Goal: Complete application form

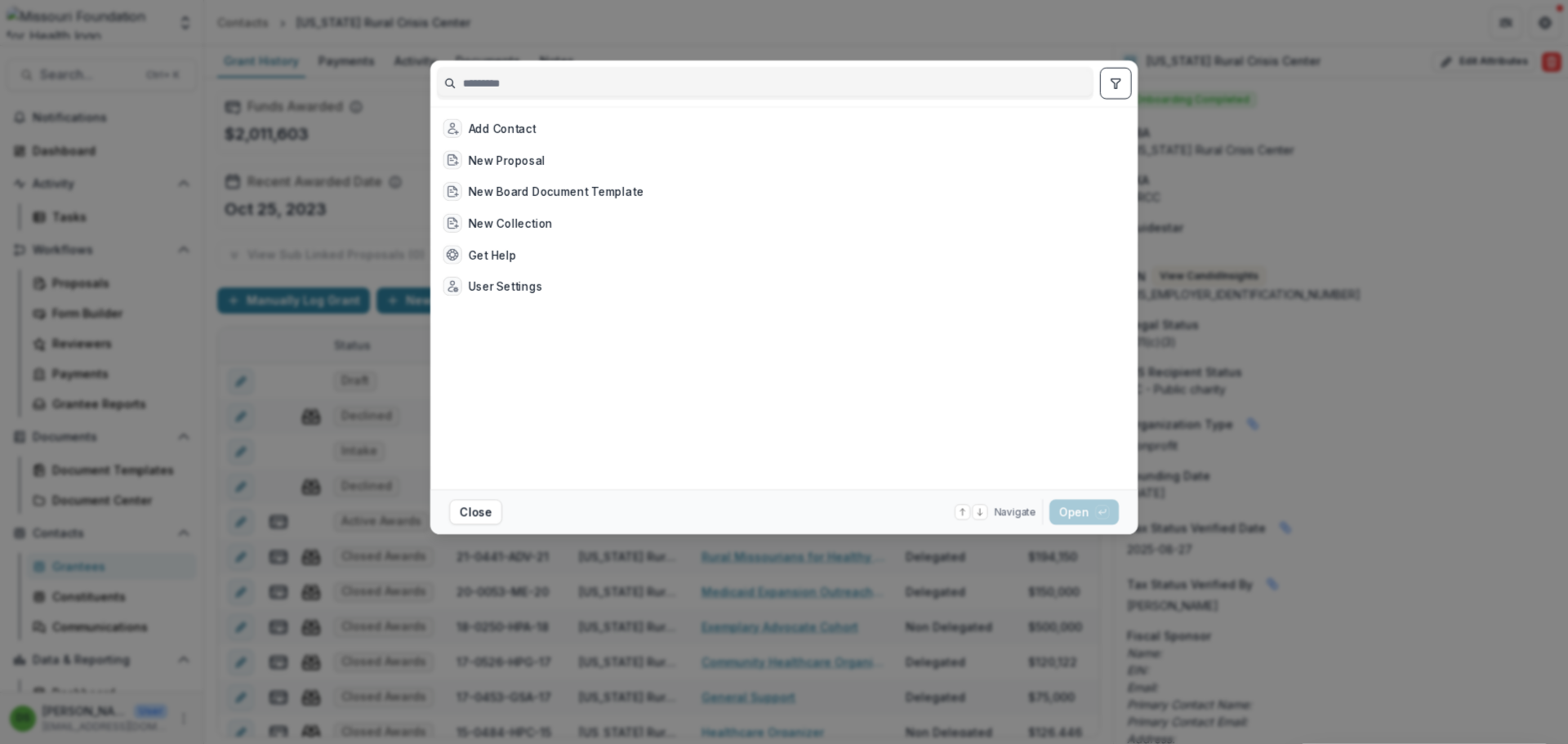
scroll to position [408, 0]
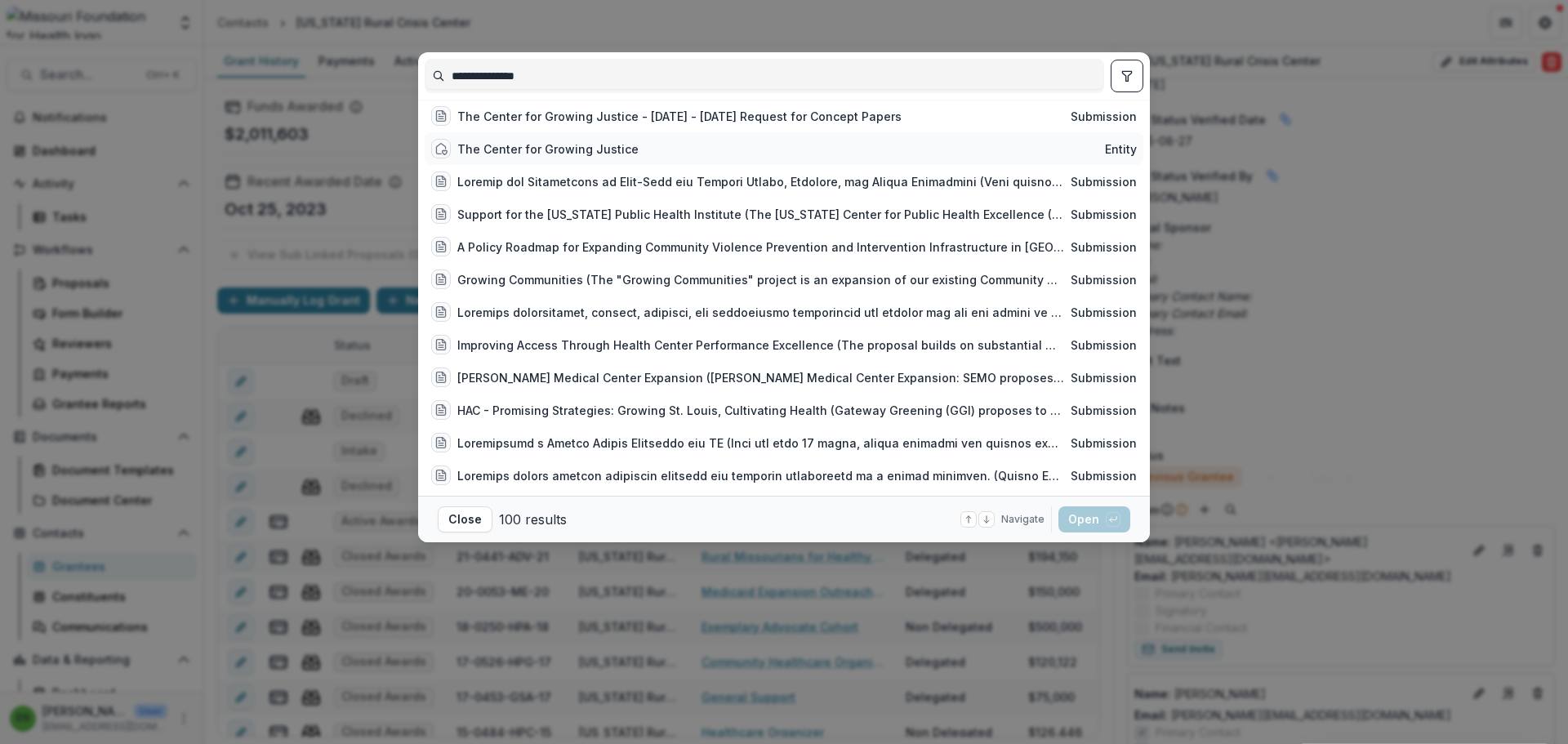
type input "**********"
click at [569, 154] on div "The Center for Growing Justice" at bounding box center [548, 148] width 181 height 17
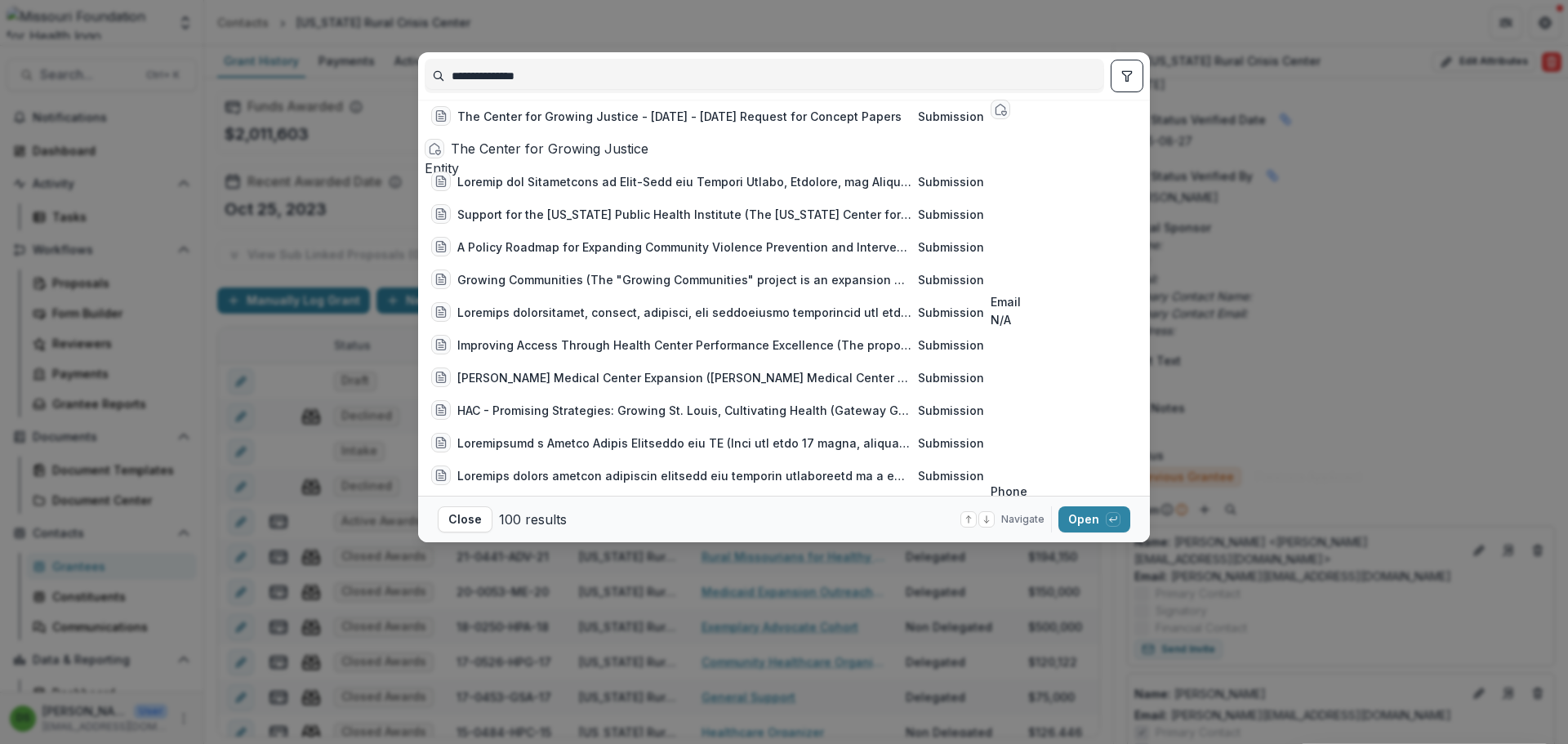
click at [569, 154] on div "The Center for Growing Justice" at bounding box center [717, 148] width 533 height 19
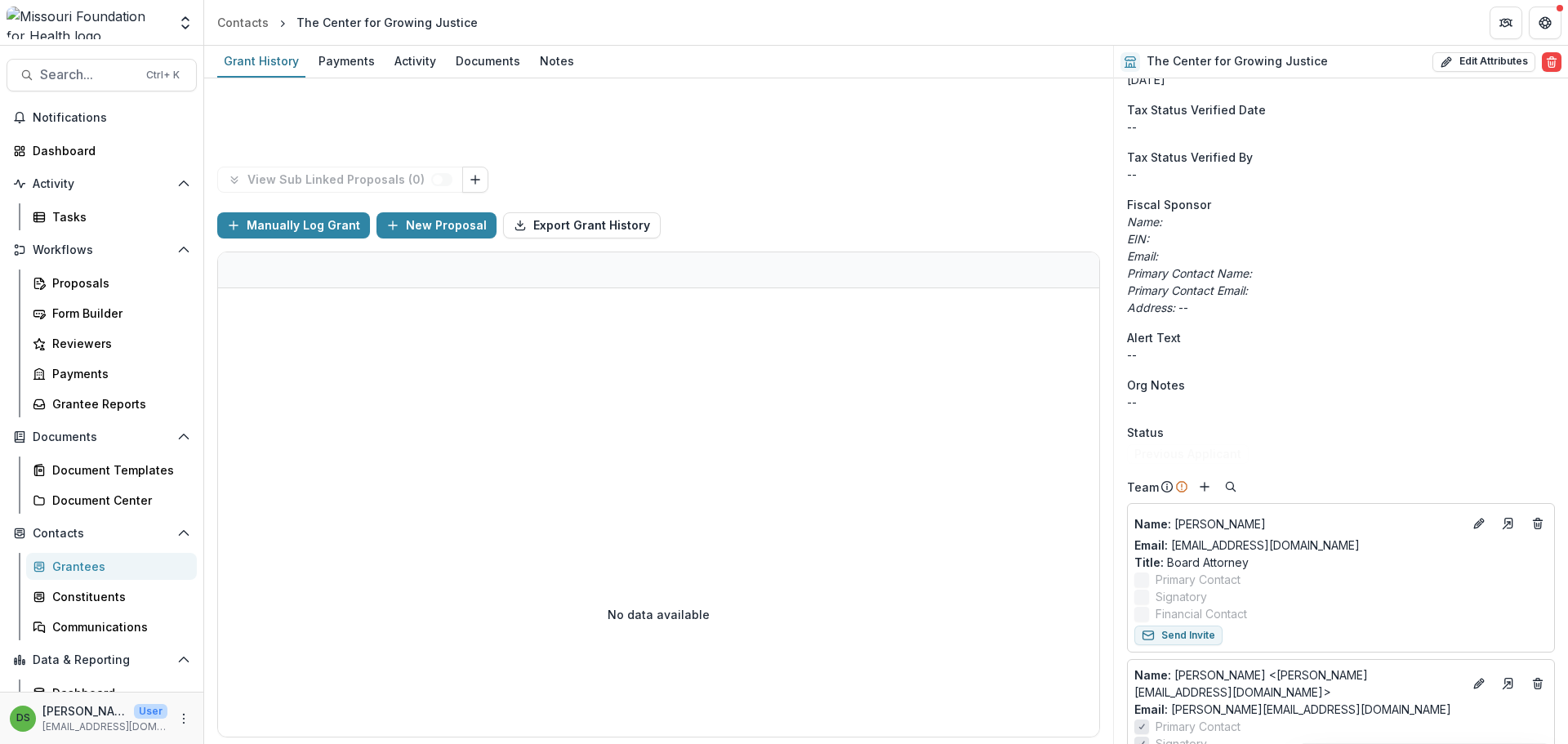
scroll to position [399, 0]
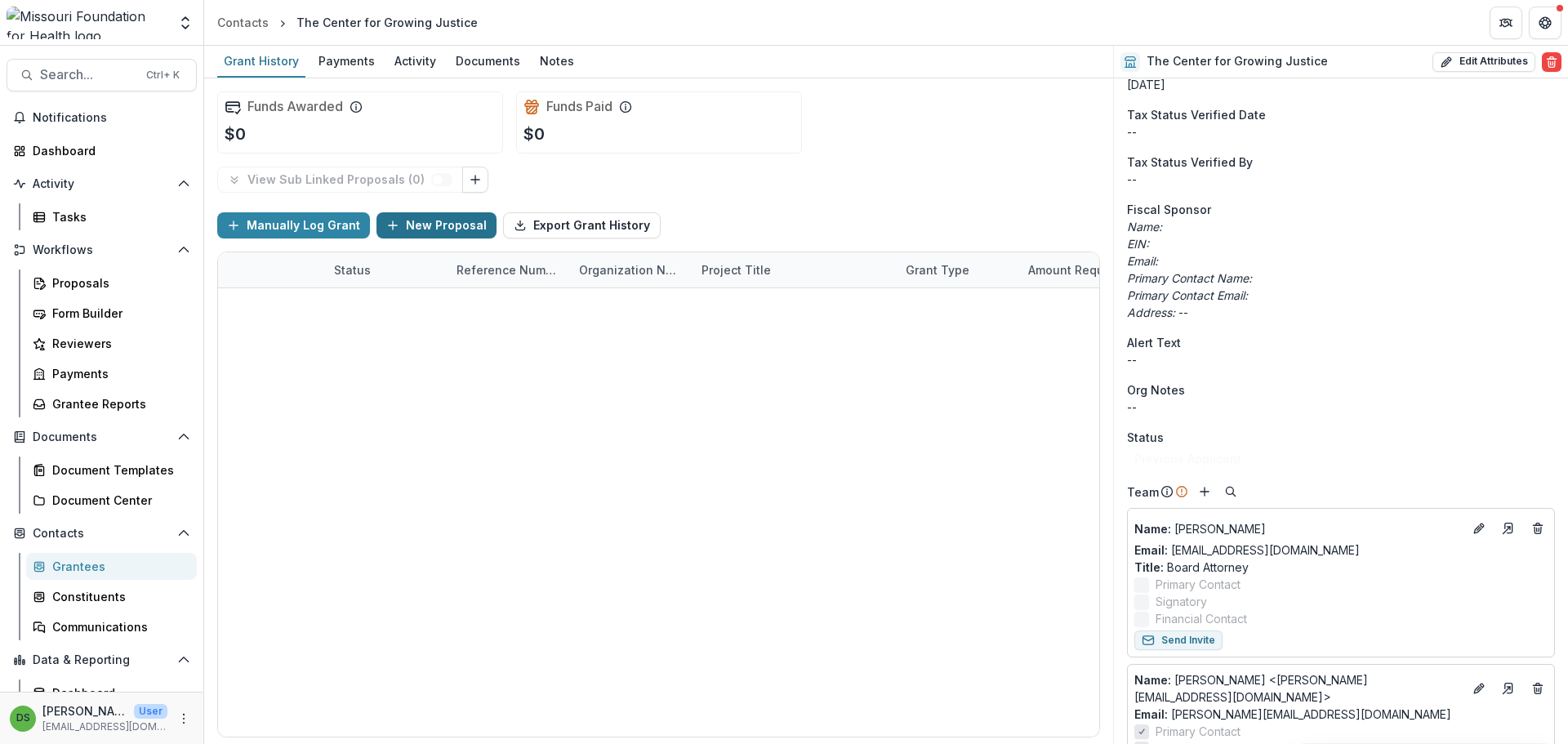
click at [419, 236] on button "New Proposal" at bounding box center [436, 225] width 120 height 26
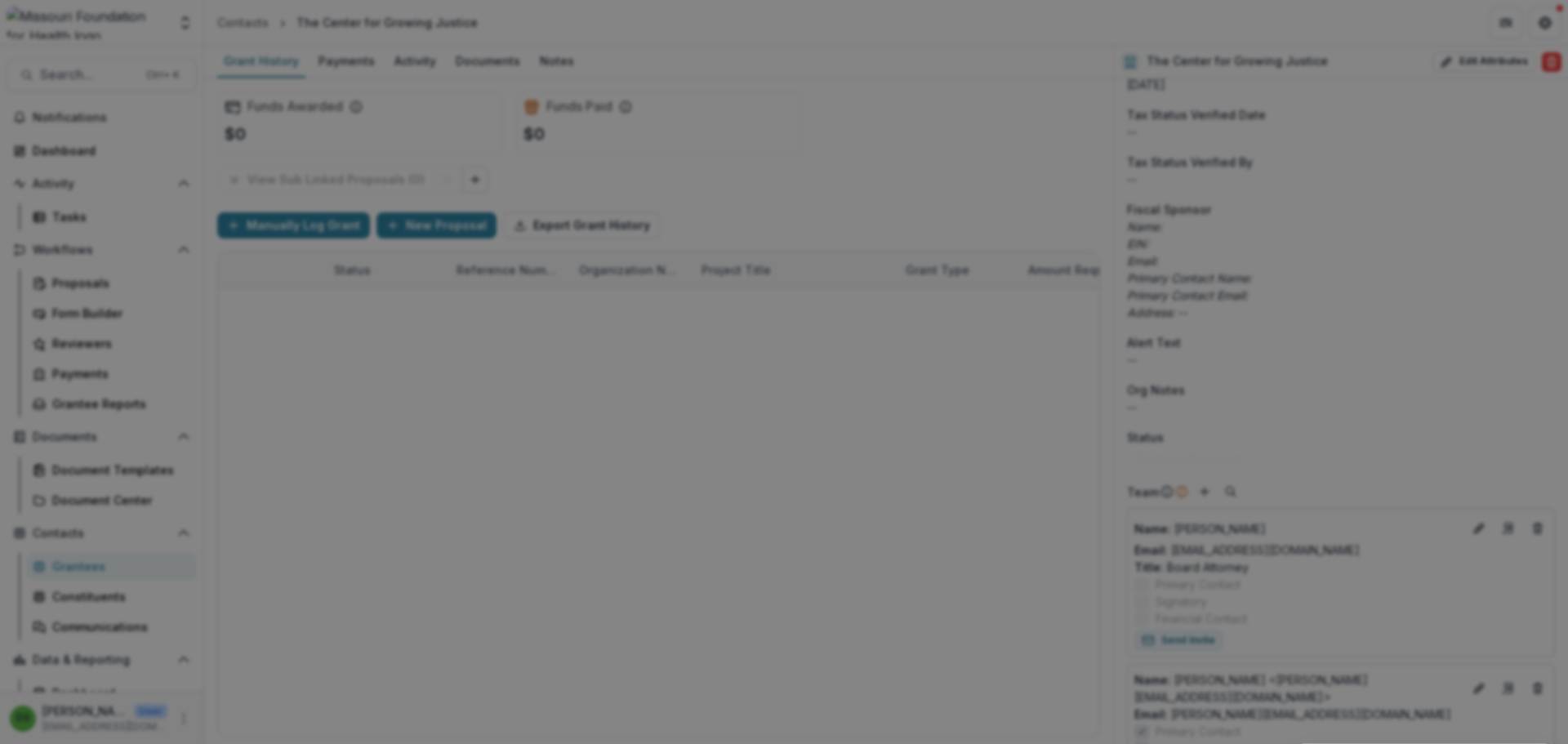
type input "**********"
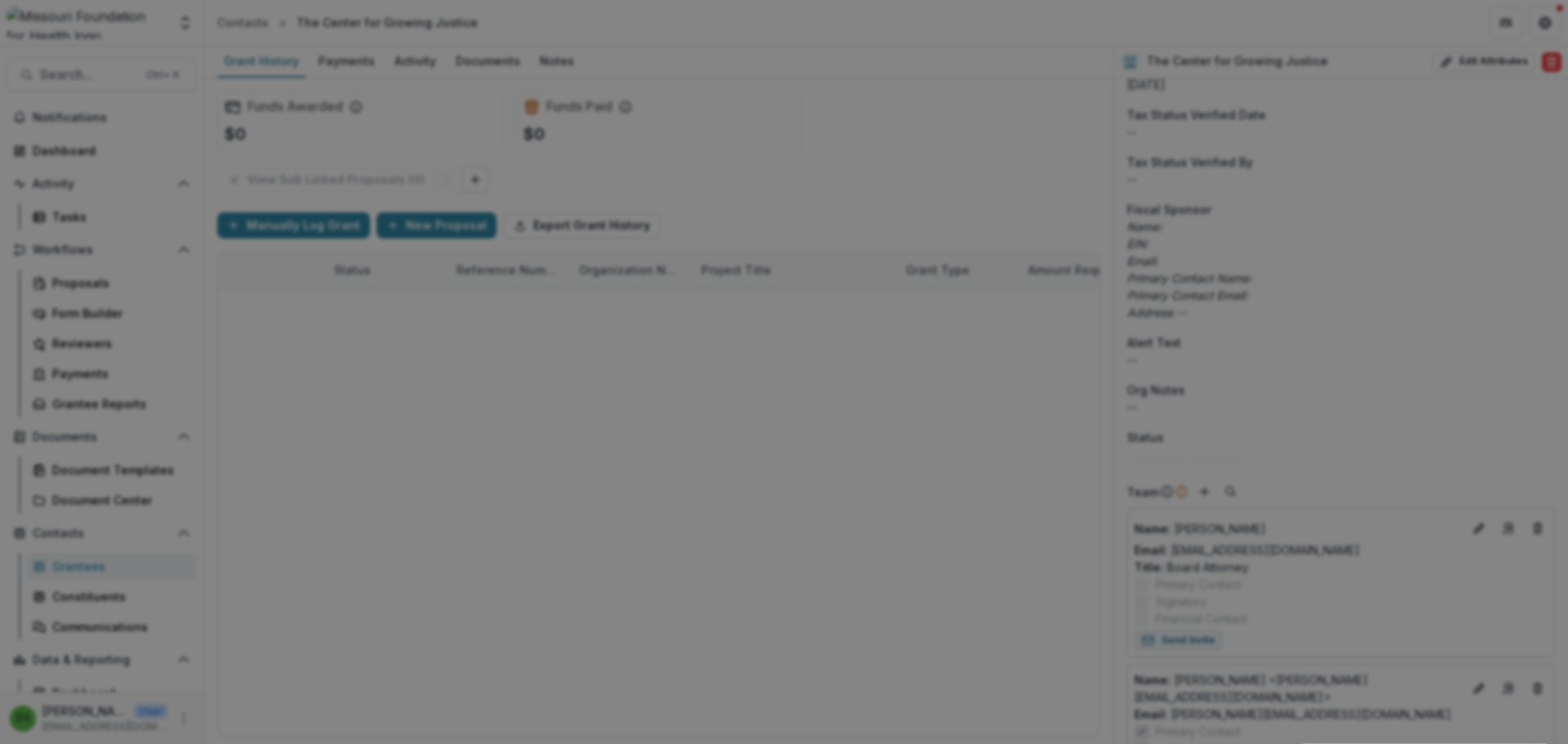
click at [1533, 33] on button "Close" at bounding box center [1545, 19] width 26 height 26
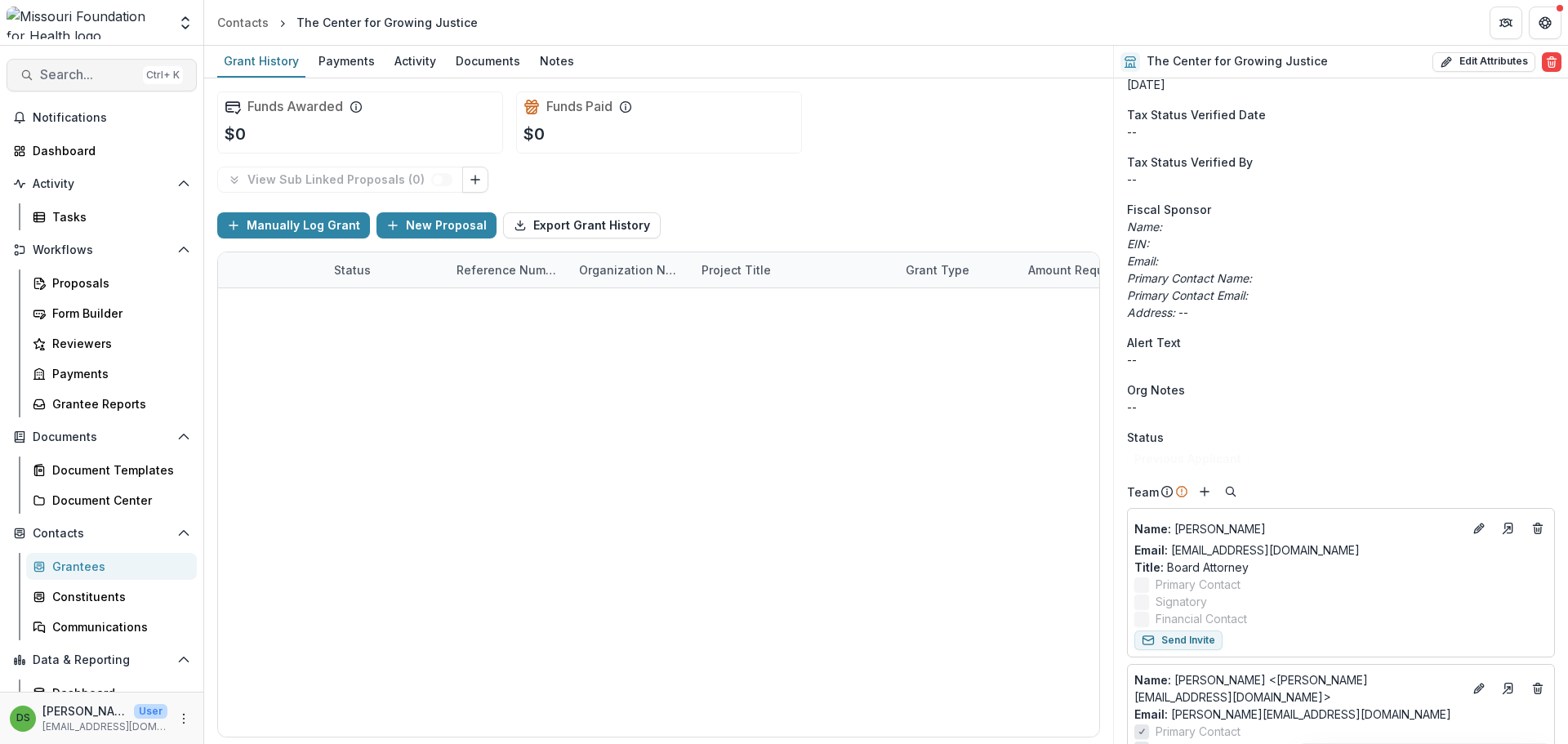
click at [97, 71] on span "Search..." at bounding box center [88, 74] width 96 height 15
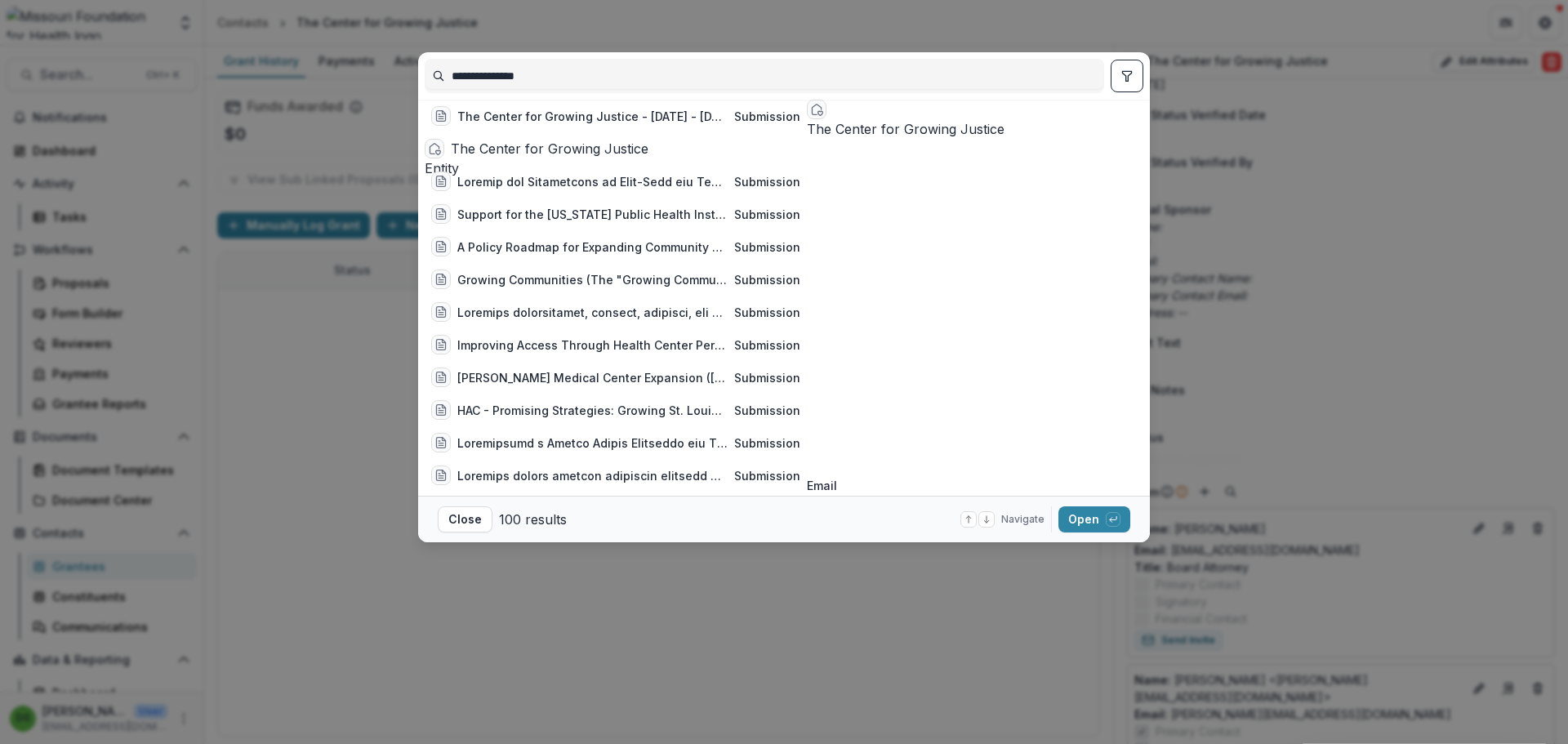
click at [722, 17] on div "**********" at bounding box center [784, 372] width 1568 height 744
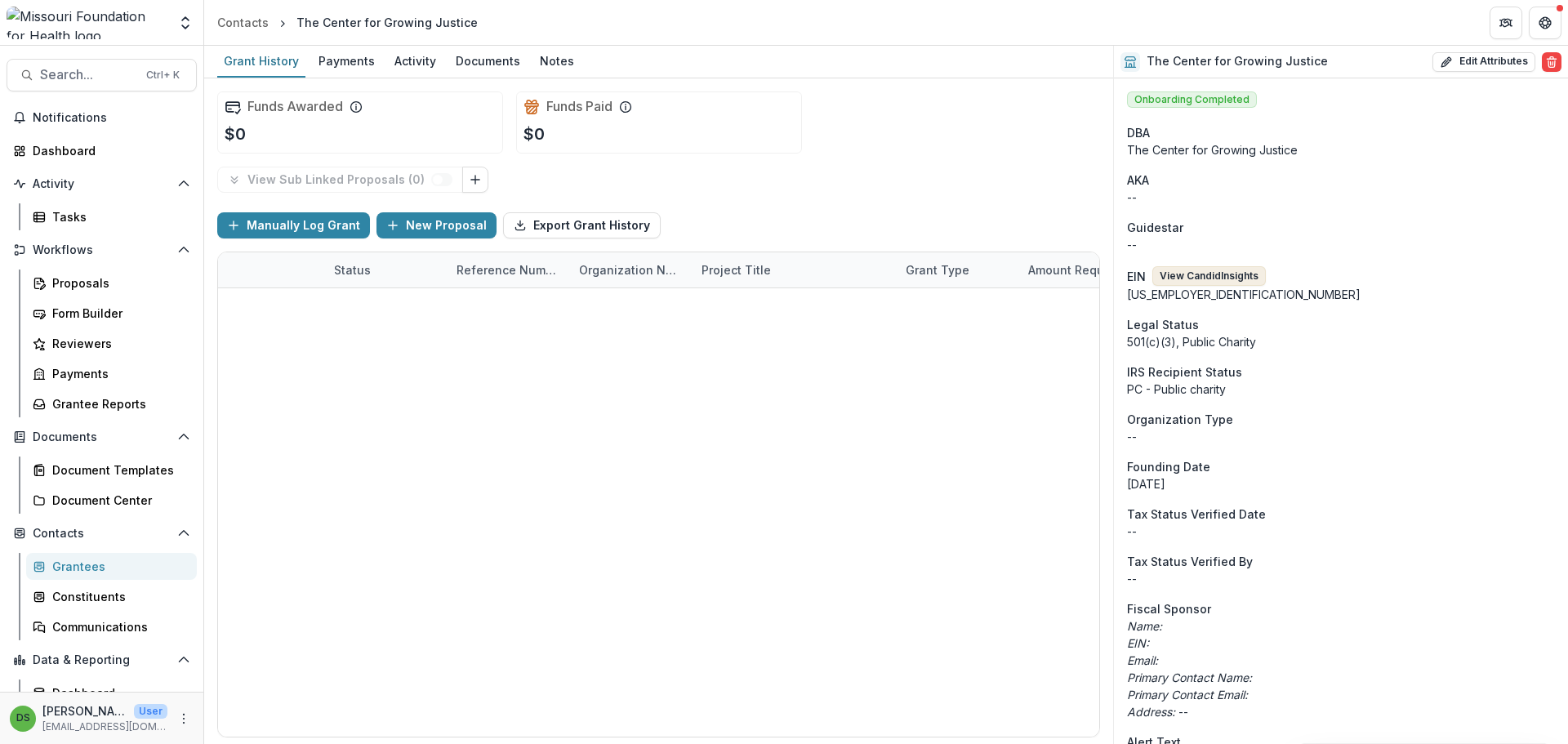
click at [1224, 271] on button "View Candid Insights" at bounding box center [1209, 275] width 114 height 19
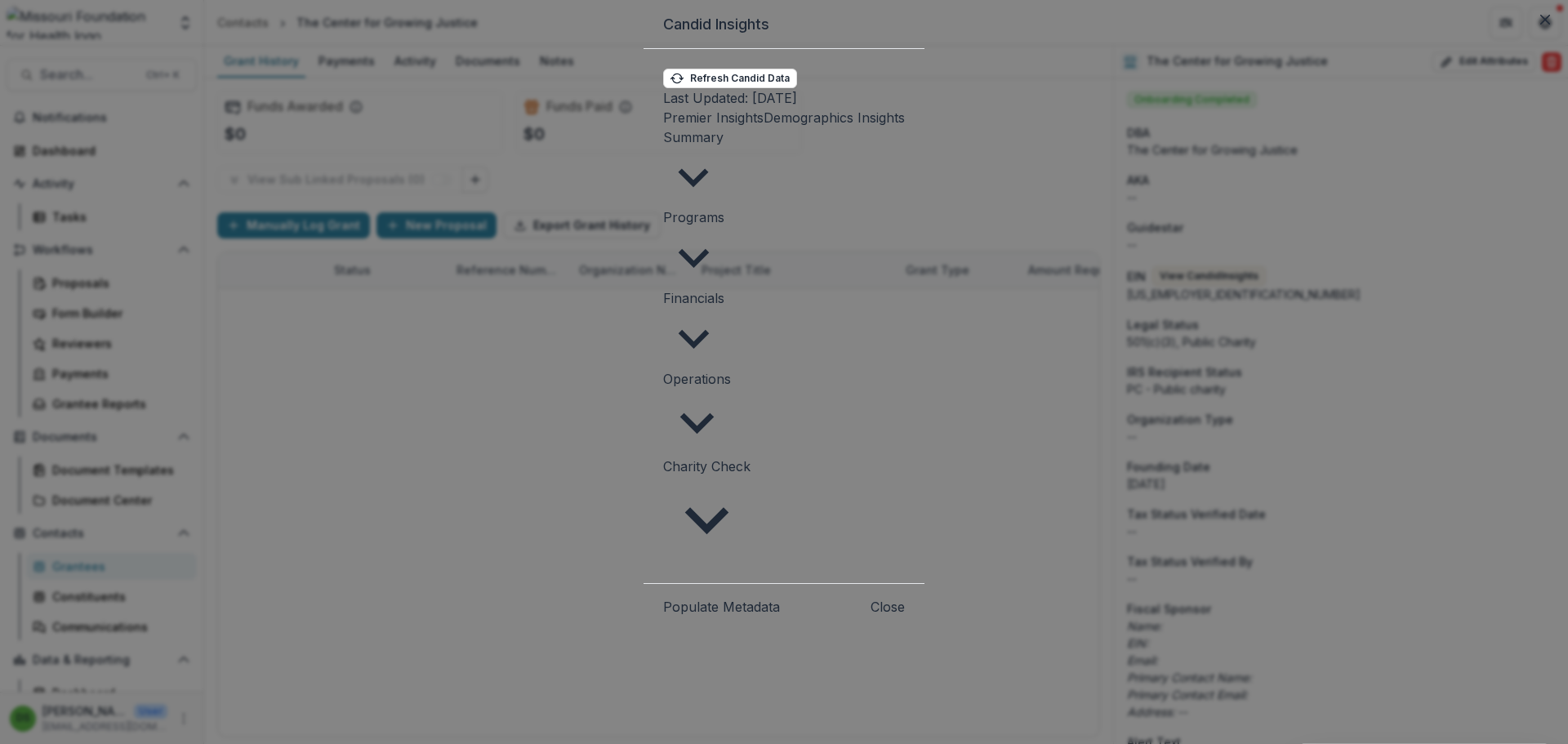
click at [663, 127] on button "Premier Insights" at bounding box center [713, 117] width 100 height 19
click at [663, 145] on span "Summary" at bounding box center [694, 137] width 61 height 16
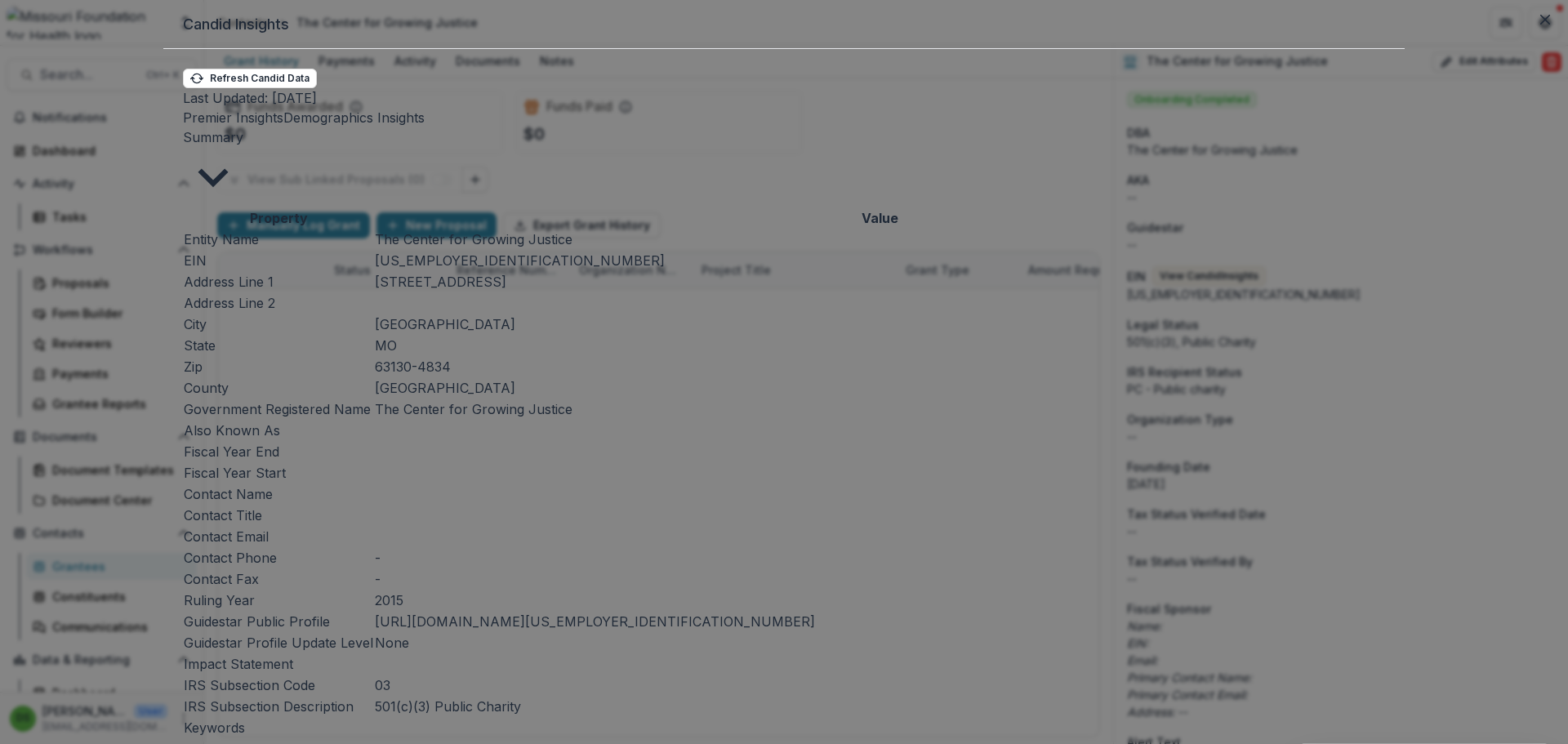
click at [243, 145] on span "Summary" at bounding box center [214, 137] width 61 height 16
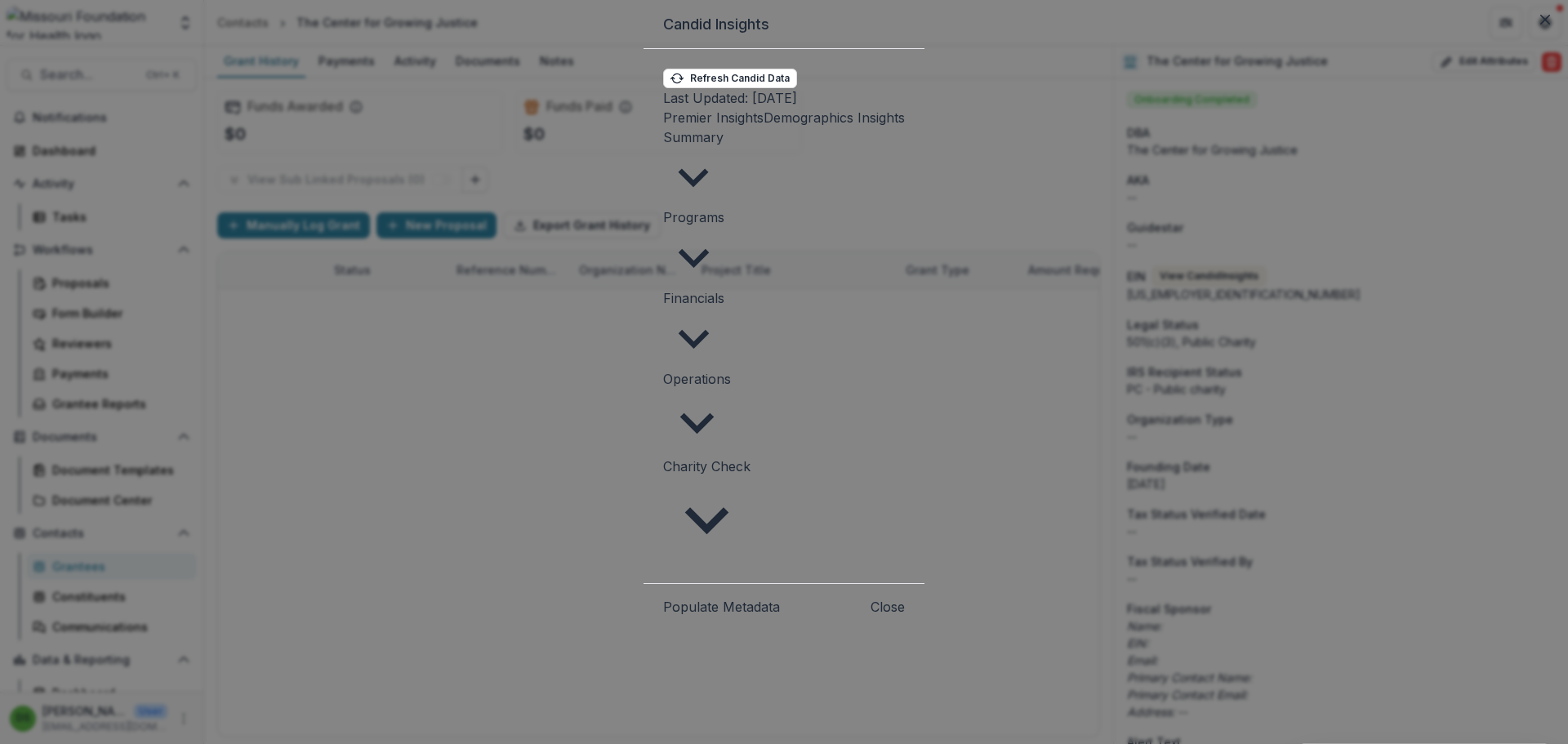
click at [663, 145] on span "Summary" at bounding box center [694, 137] width 61 height 16
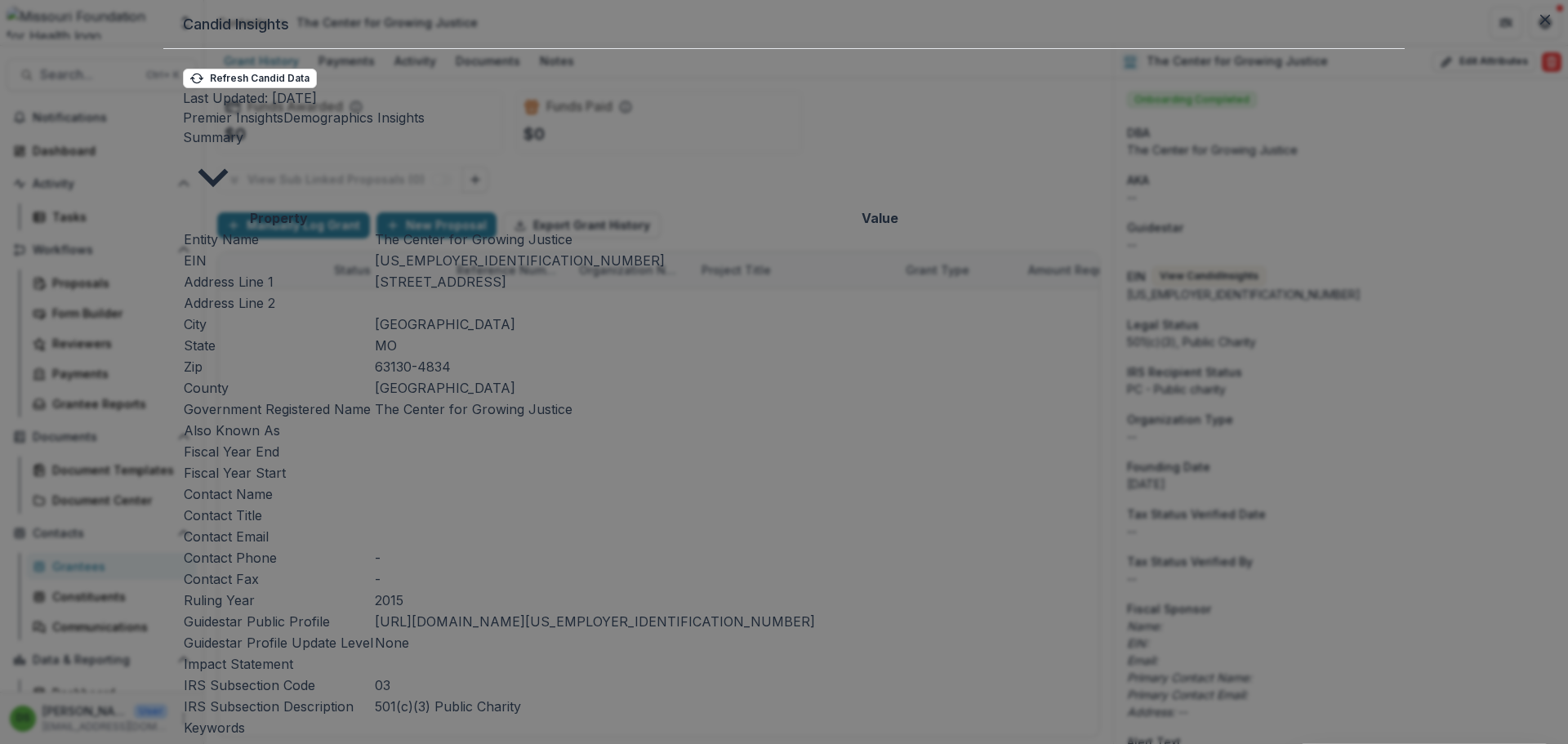
scroll to position [369, 0]
click at [316, 108] on p "Last Updated: [DATE]" at bounding box center [250, 98] width 134 height 19
click at [553, 190] on div "Summary Property Value Entity Name The Center for Growing Justice EIN [US_EMPLO…" at bounding box center [784, 685] width 1203 height 1115
click at [552, 186] on div "Summary Property Value Entity Name The Center for Growing Justice EIN [US_EMPLO…" at bounding box center [784, 685] width 1203 height 1115
click at [551, 483] on td at bounding box center [879, 493] width 1011 height 21
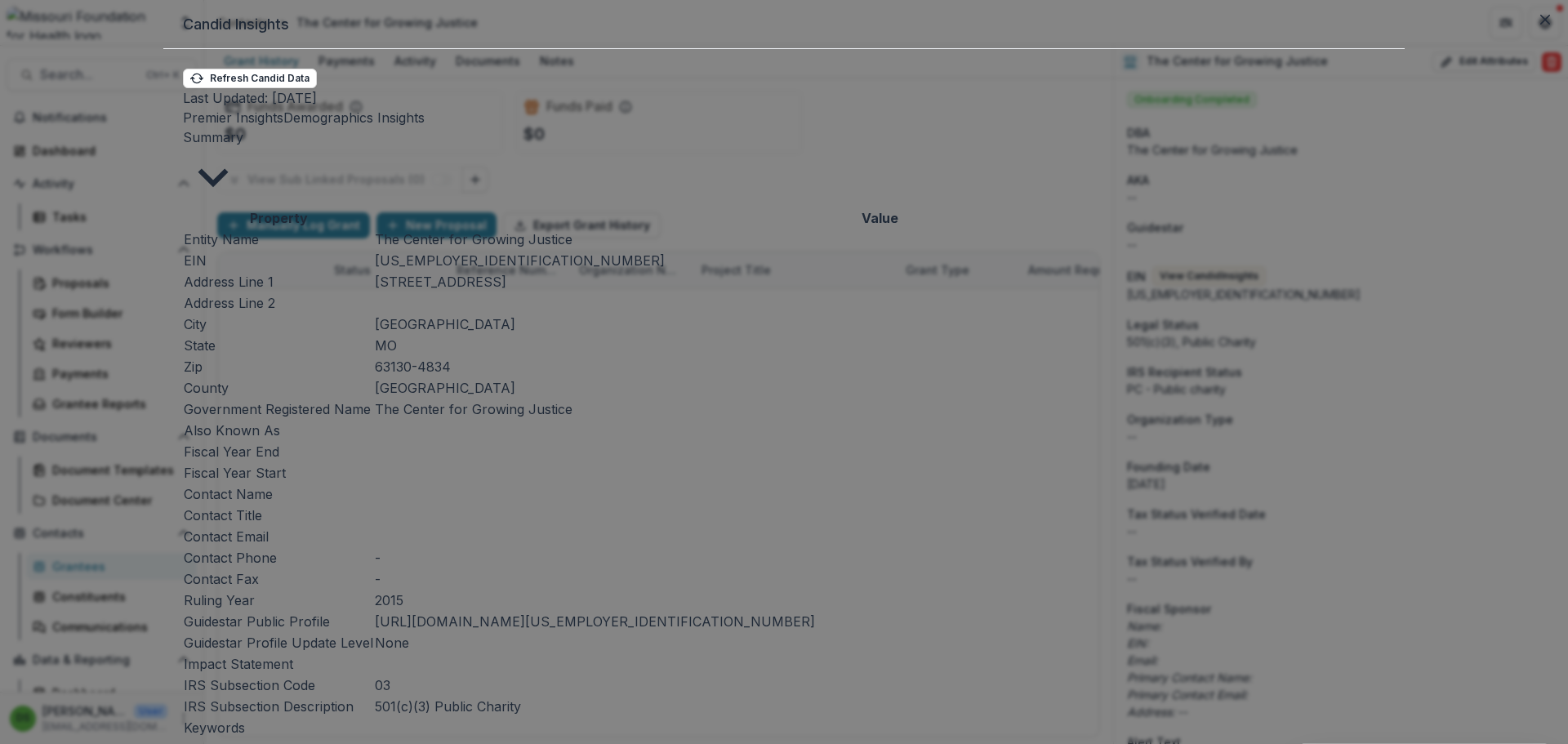
click at [243, 203] on button "Summary" at bounding box center [214, 167] width 61 height 80
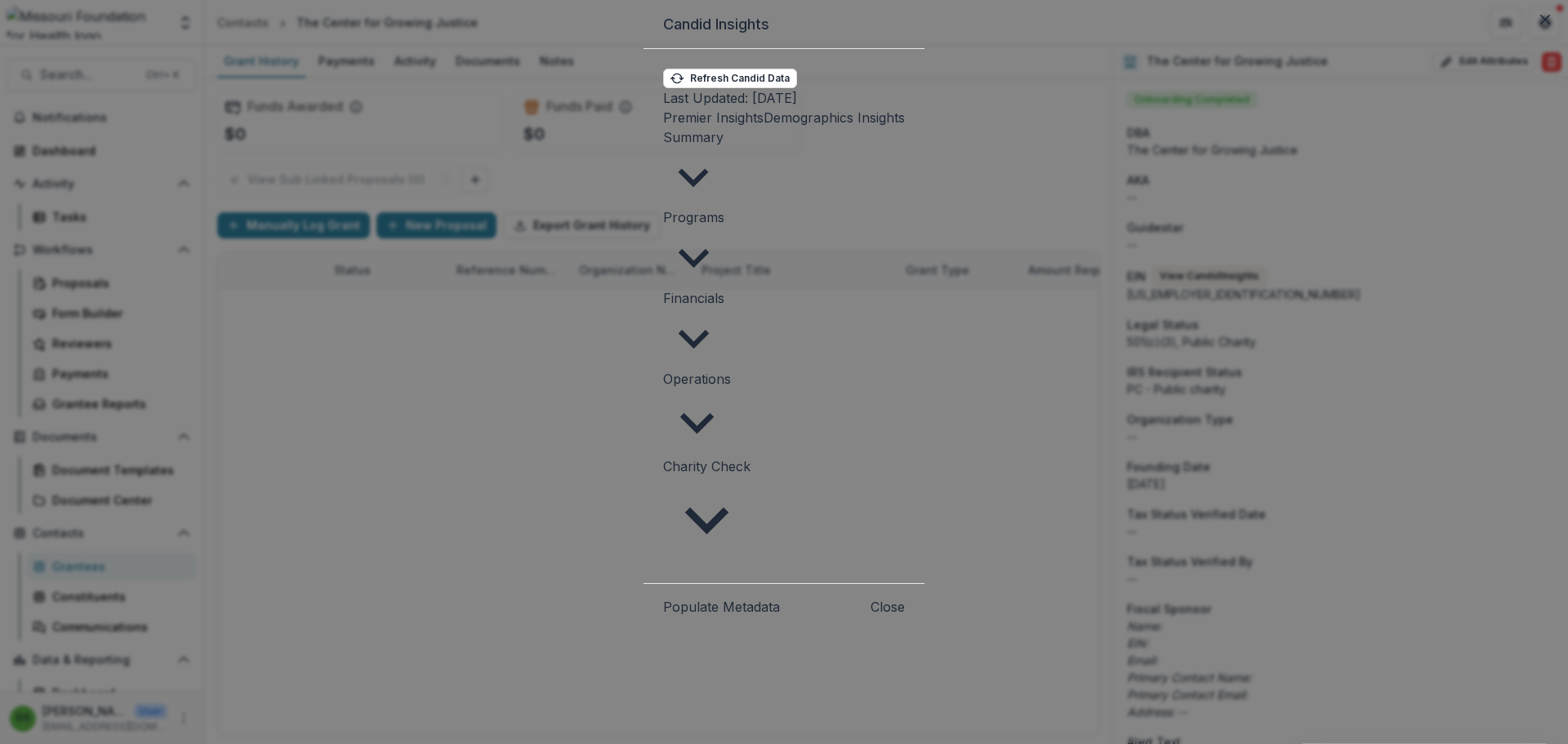
click at [905, 596] on button "Close" at bounding box center [888, 606] width 35 height 19
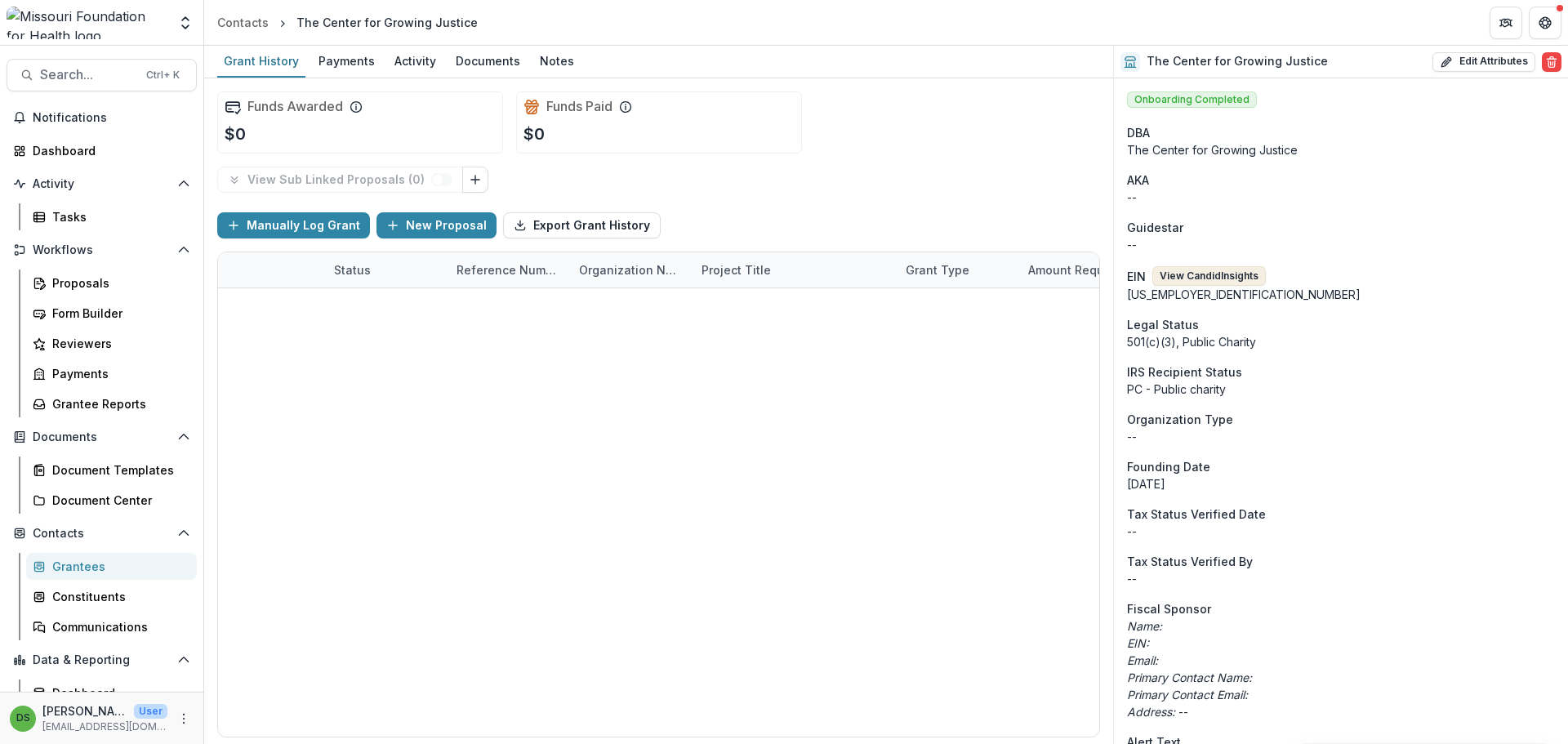
click at [1196, 269] on button "View Candid Insights" at bounding box center [1209, 275] width 114 height 19
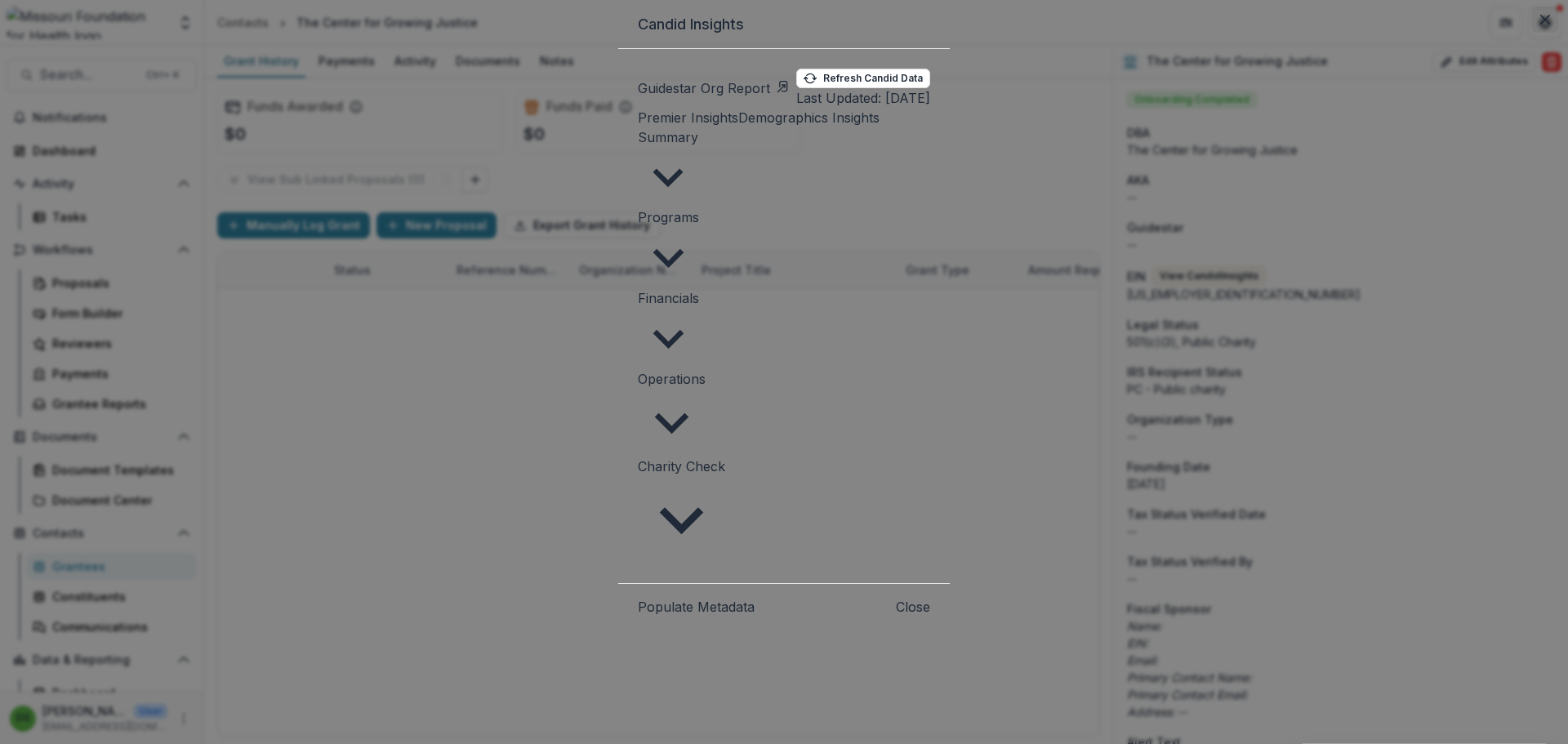
click at [1540, 24] on icon "Close" at bounding box center [1545, 19] width 10 height 10
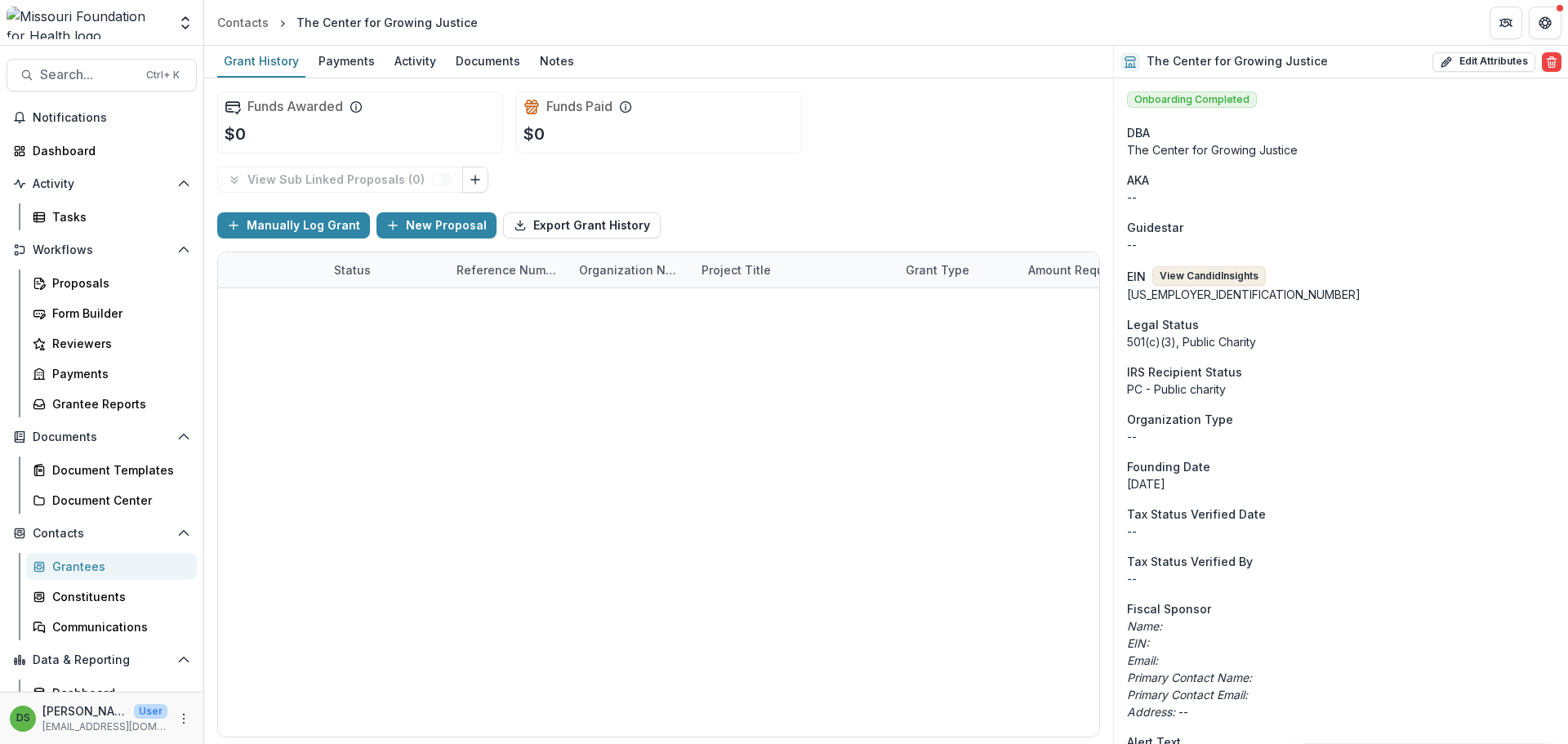
click at [1244, 270] on button "View Candid Insights" at bounding box center [1209, 275] width 114 height 19
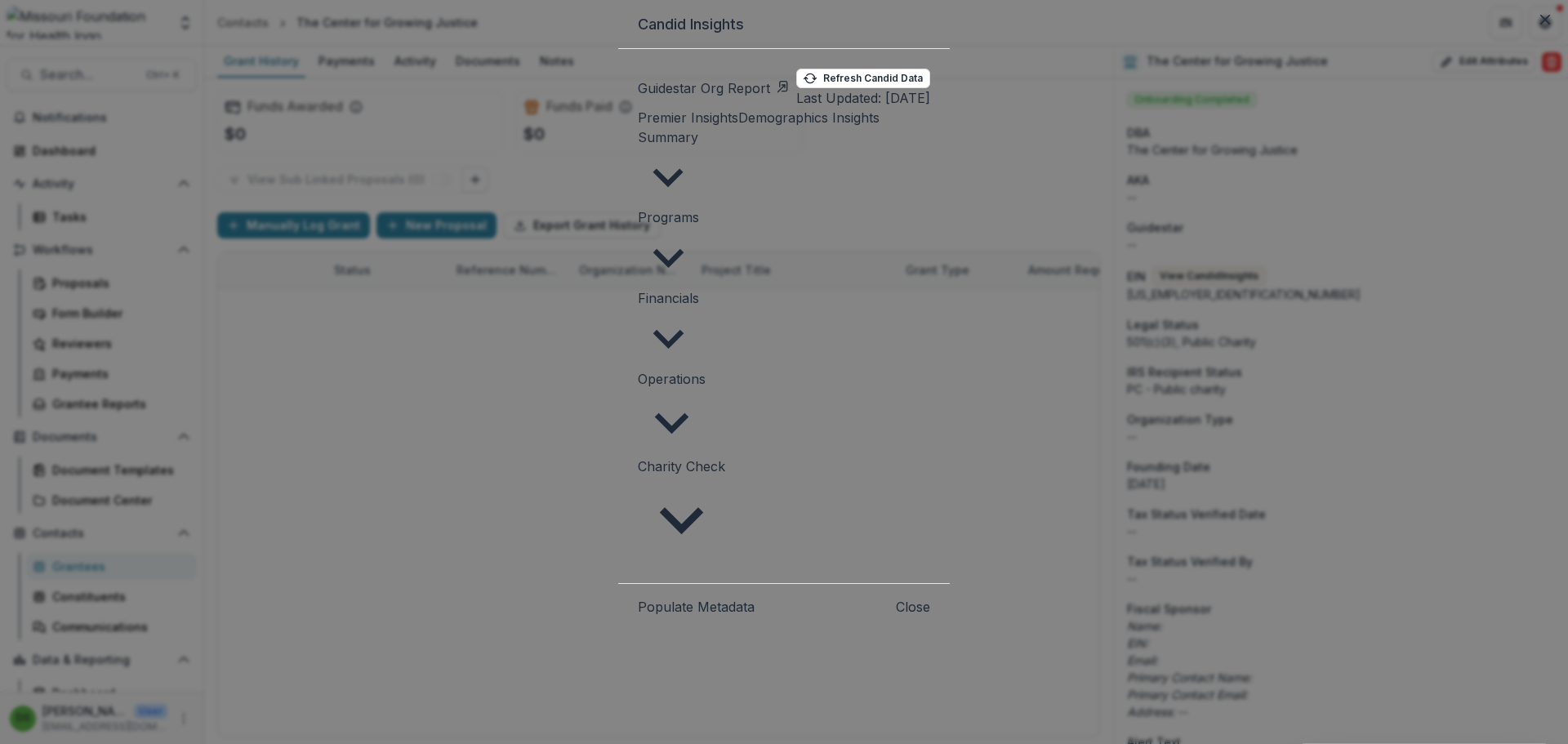
click at [638, 98] on link "Guidestar Org Report" at bounding box center [714, 88] width 152 height 19
click at [638, 370] on span "Operations" at bounding box center [672, 378] width 68 height 16
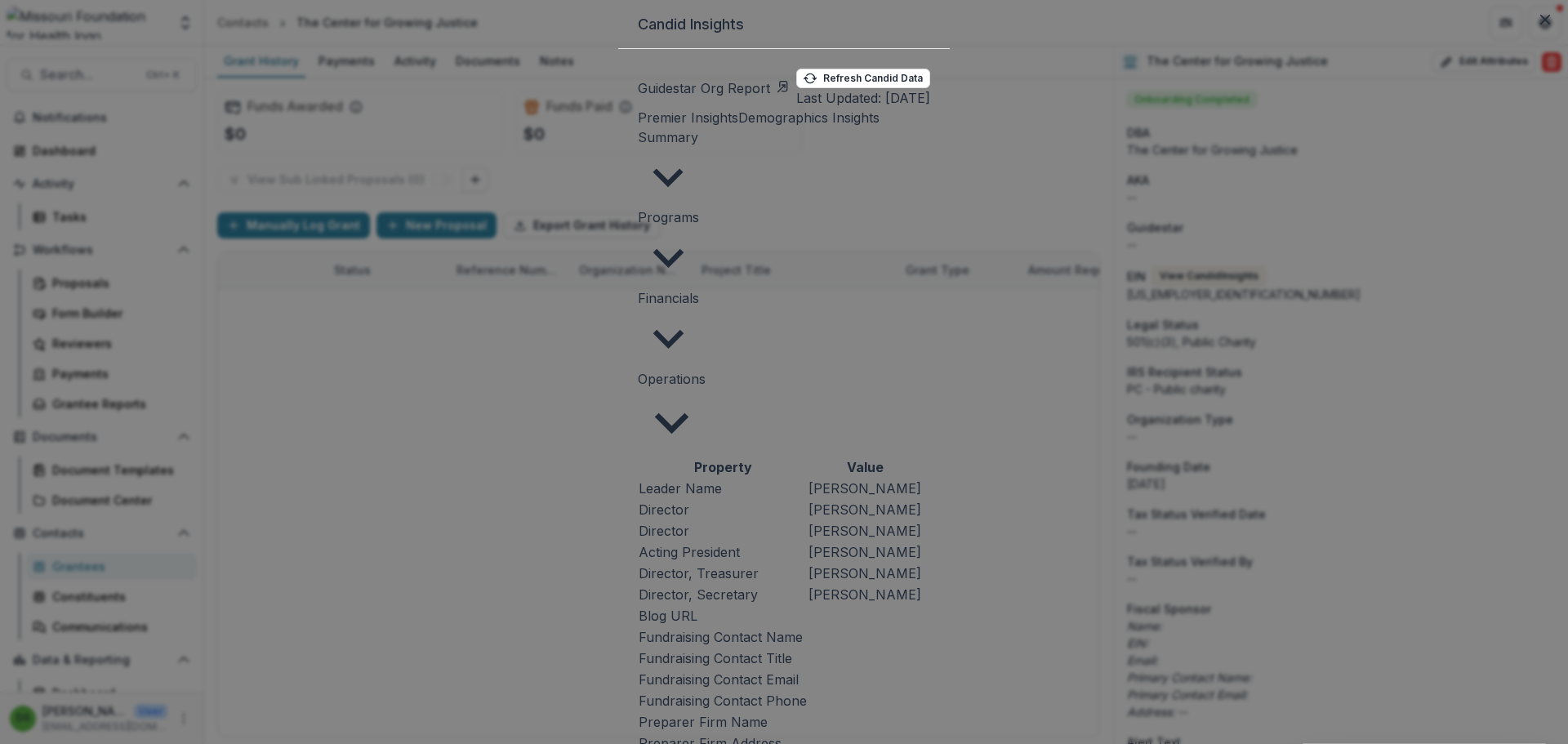
click at [638, 290] on span "Financials" at bounding box center [668, 298] width 62 height 16
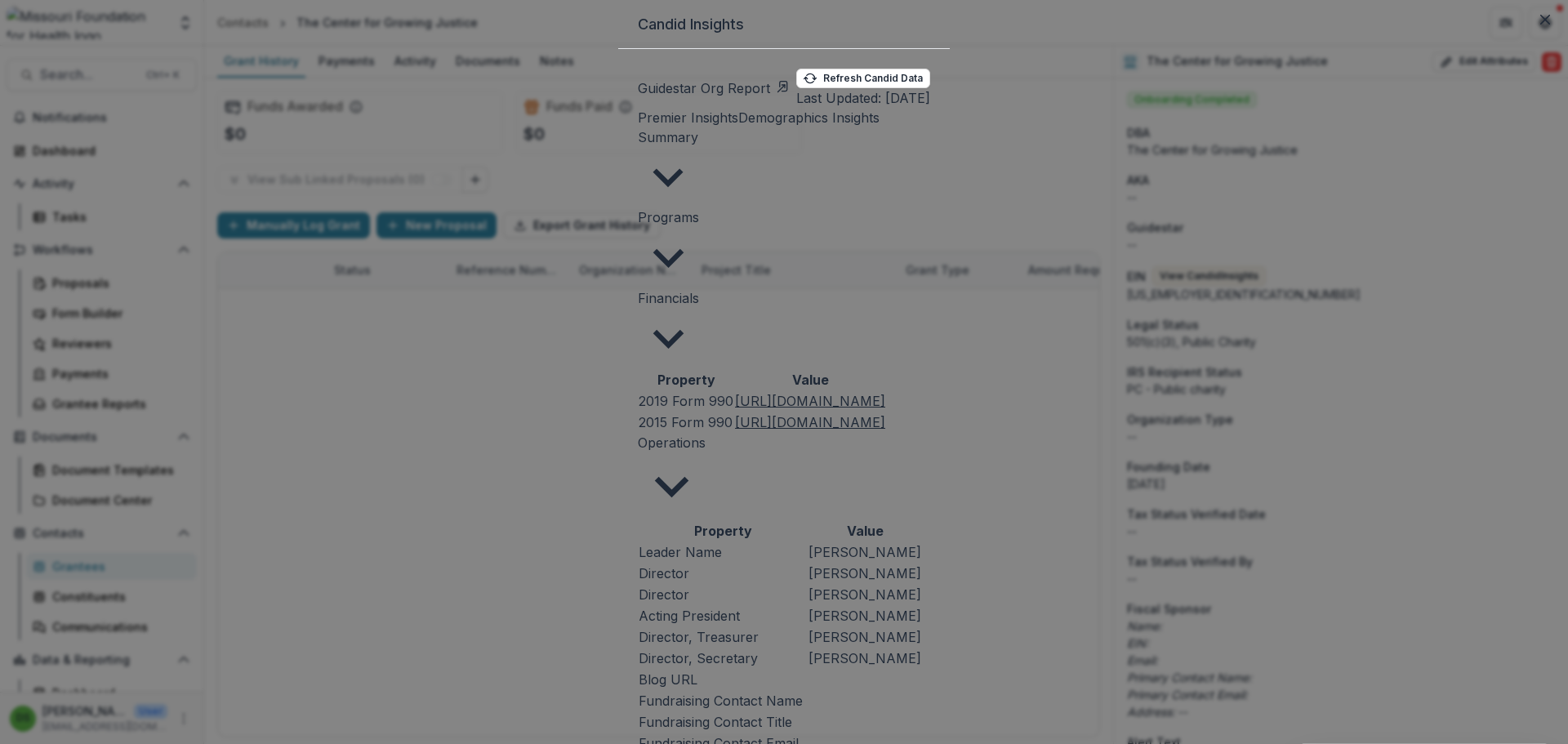
click at [735, 393] on u "[URL][DOMAIN_NAME]" at bounding box center [810, 401] width 150 height 16
click at [638, 290] on span "Financials" at bounding box center [668, 298] width 62 height 16
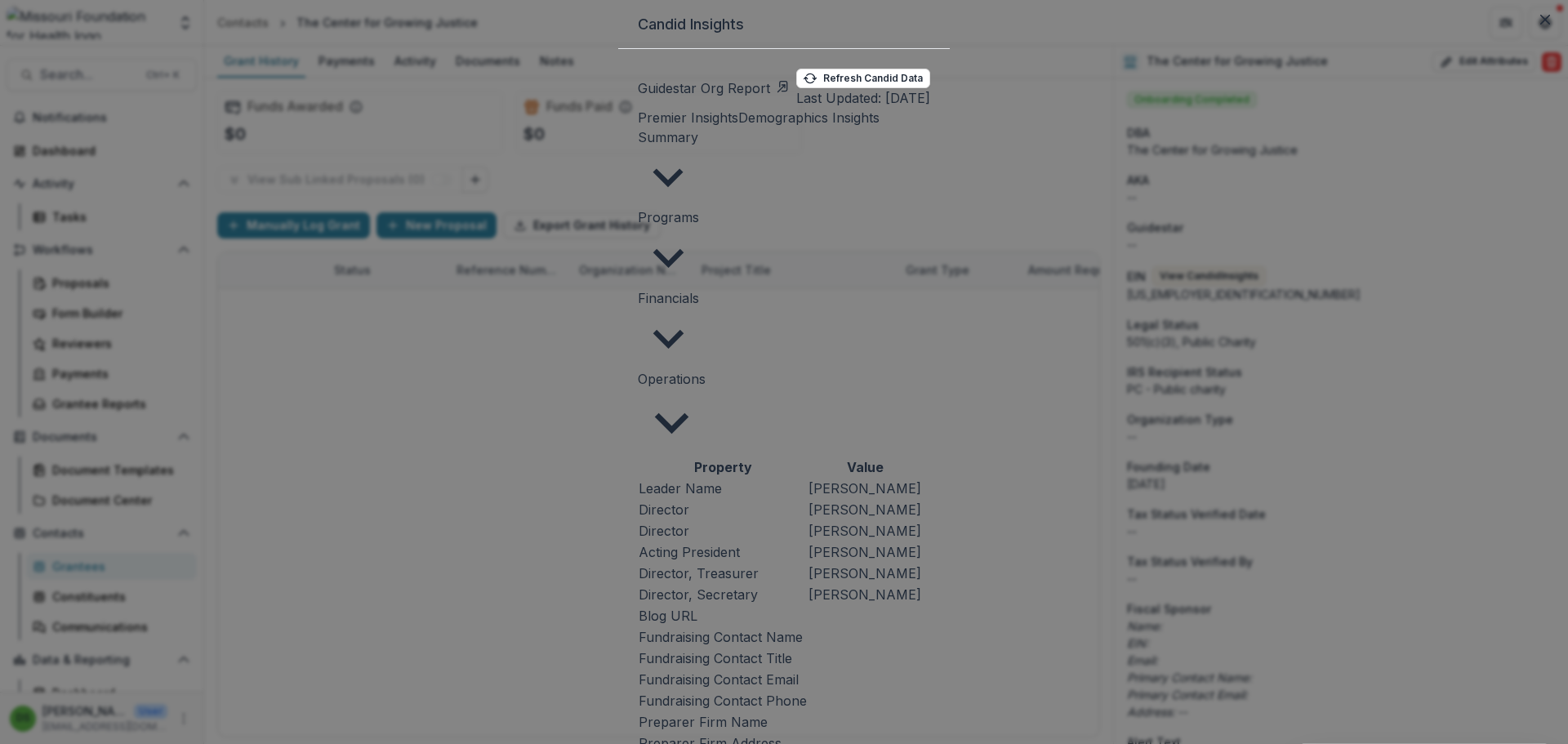
click at [638, 370] on span "Operations" at bounding box center [672, 378] width 68 height 16
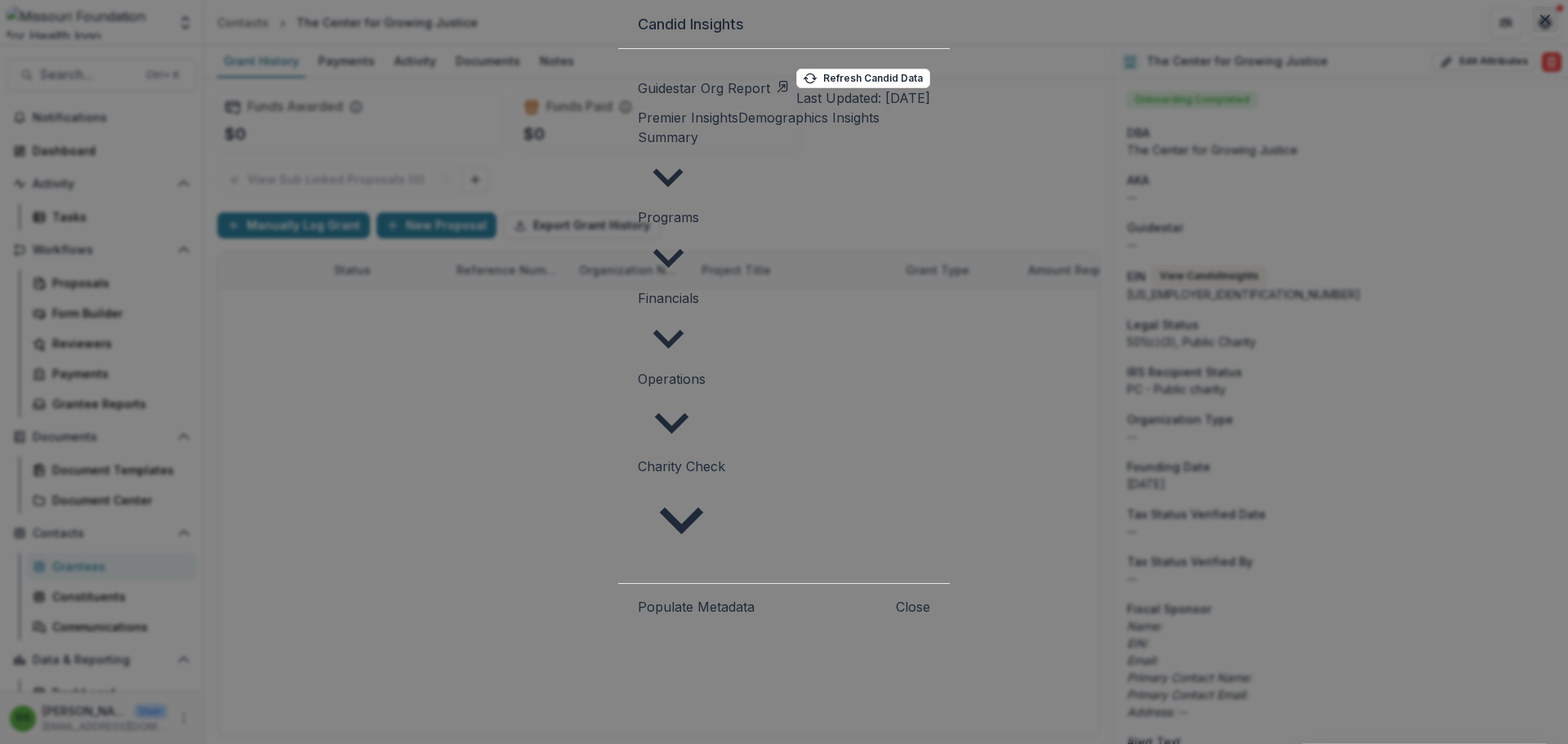
click at [1540, 24] on icon "Close" at bounding box center [1545, 19] width 10 height 10
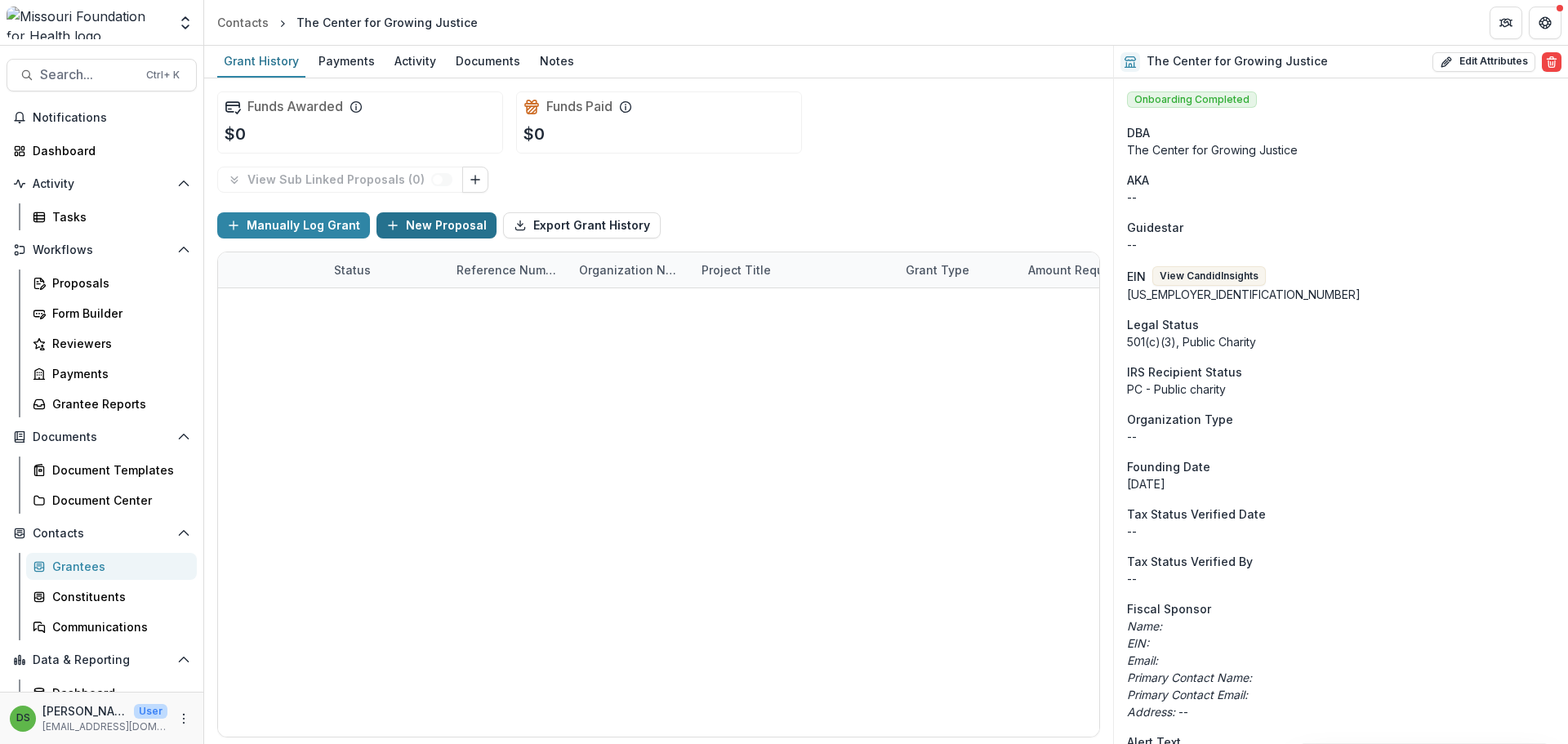
click at [414, 222] on button "New Proposal" at bounding box center [436, 225] width 120 height 26
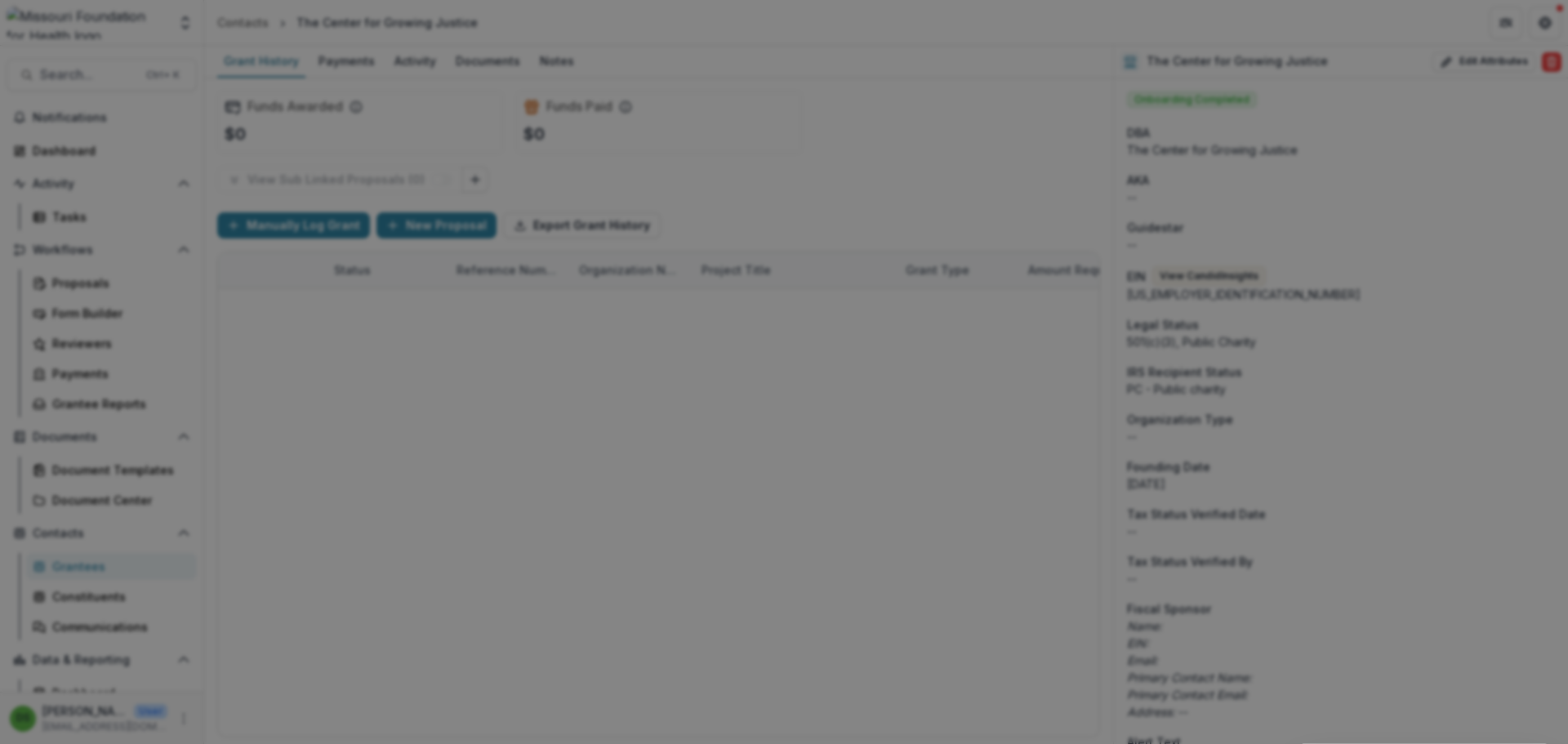
drag, startPoint x: 713, startPoint y: 202, endPoint x: 700, endPoint y: 235, distance: 35.5
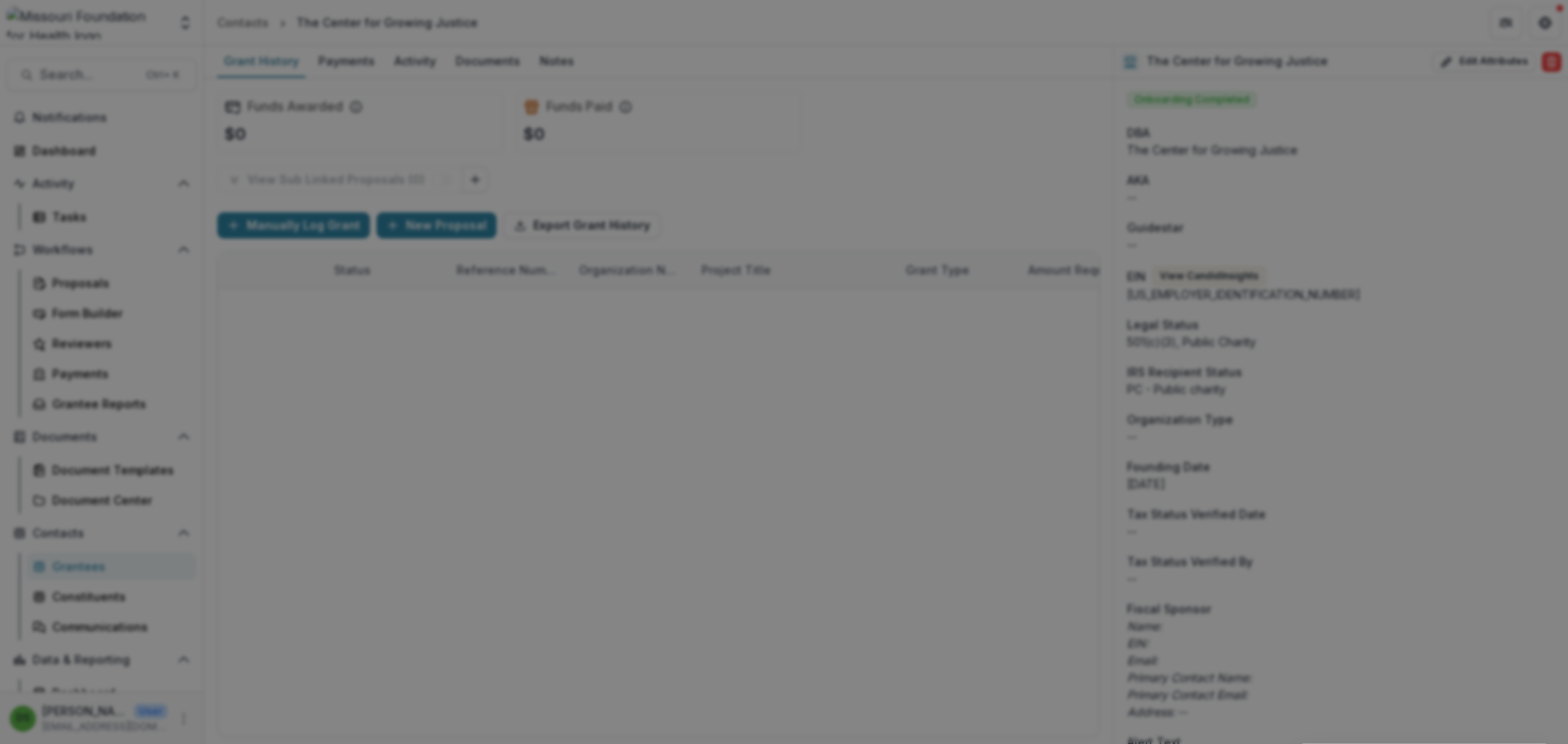
scroll to position [110, 0]
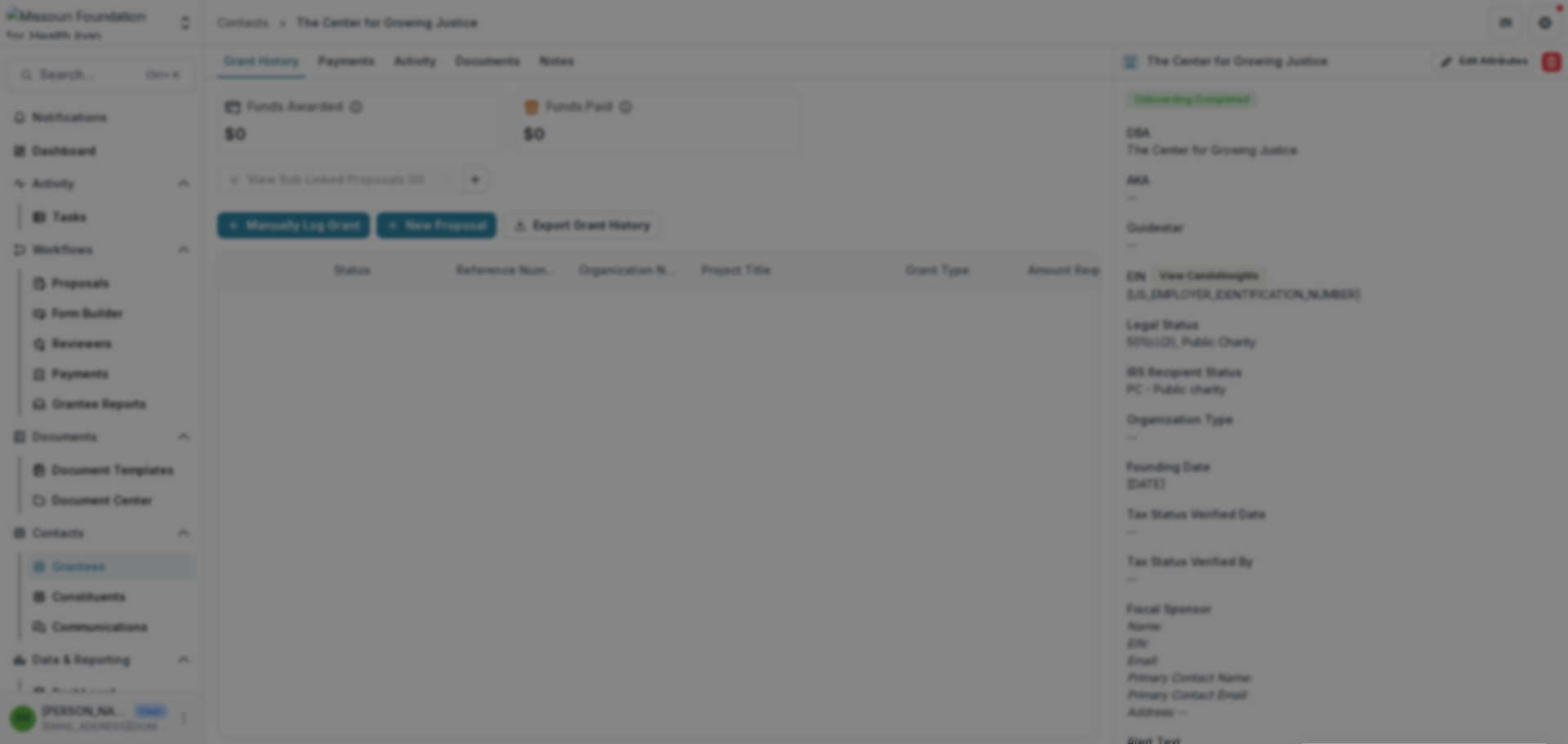
click at [1533, 33] on button "Close" at bounding box center [1545, 19] width 26 height 26
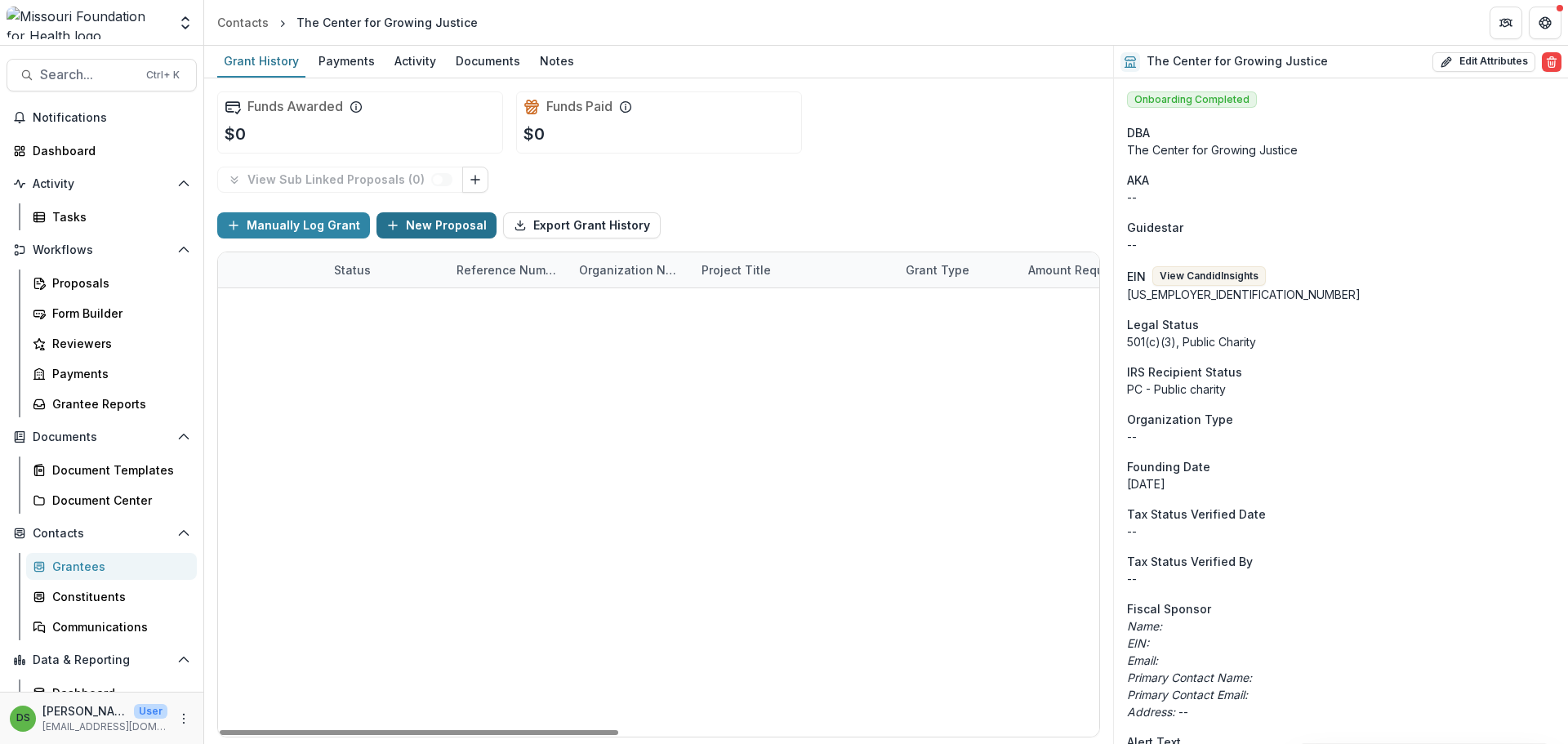
click at [398, 226] on button "New Proposal" at bounding box center [436, 225] width 120 height 26
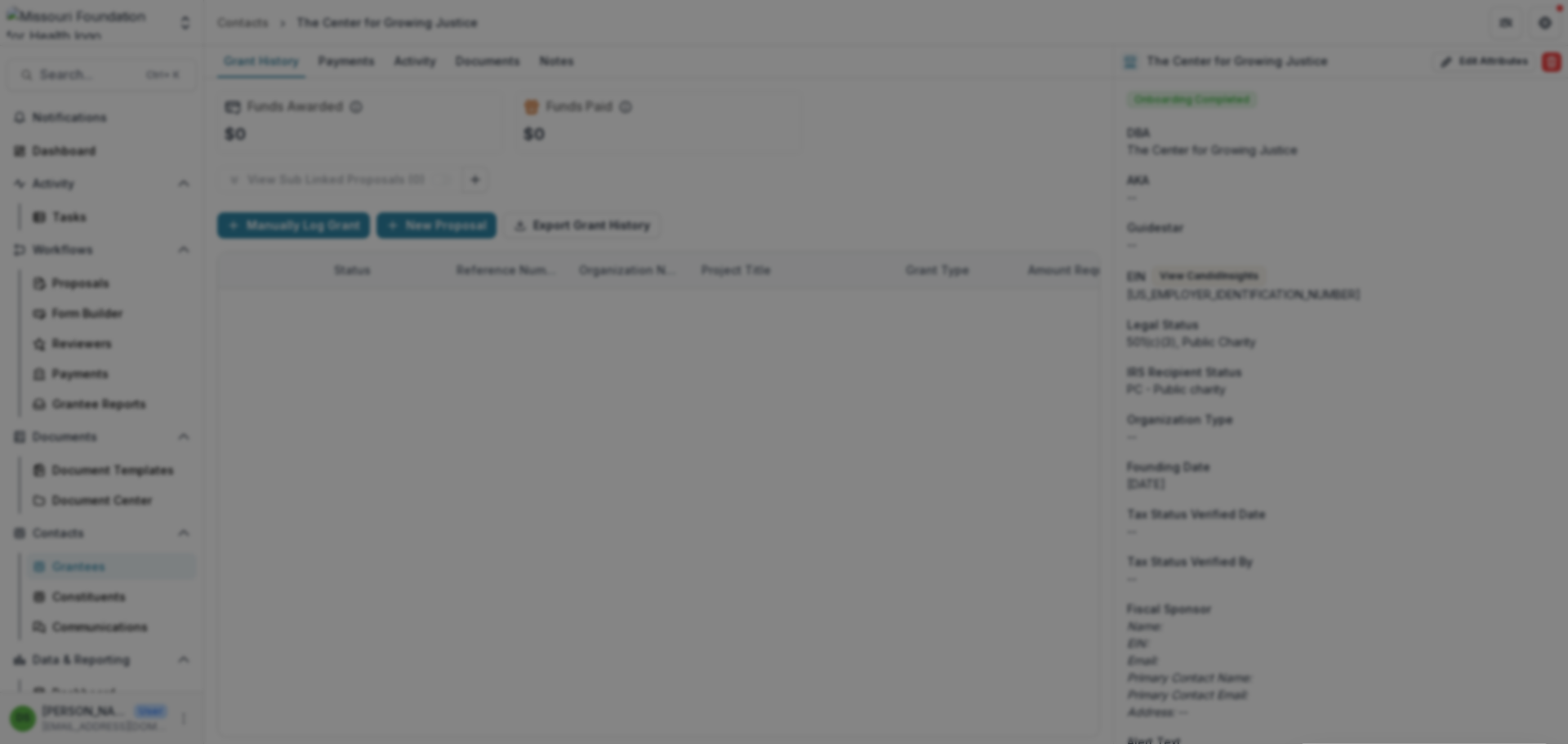
drag, startPoint x: 497, startPoint y: 211, endPoint x: 950, endPoint y: 466, distance: 519.8
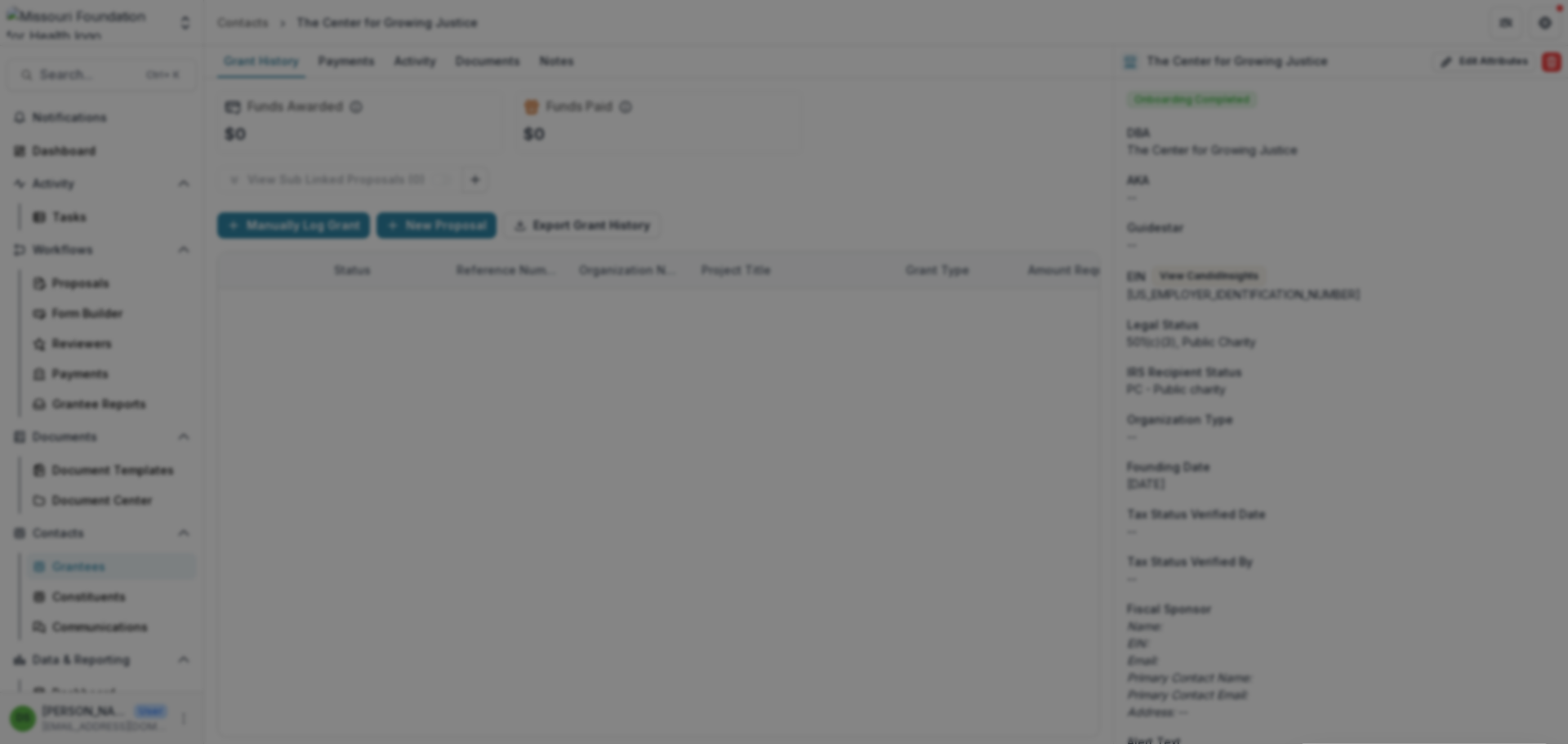
copy div "**********"
click at [1540, 24] on icon "Close" at bounding box center [1545, 19] width 10 height 10
